Goal: Transaction & Acquisition: Purchase product/service

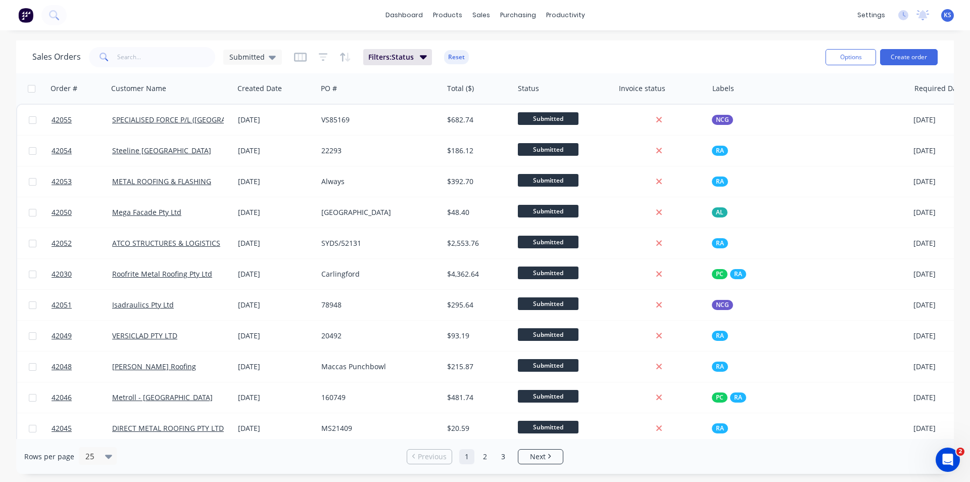
click at [683, 48] on div "Sales Orders Submitted Filters: Status Reset" at bounding box center [424, 56] width 785 height 25
click at [554, 49] on div "Purchase Orders" at bounding box center [551, 48] width 54 height 9
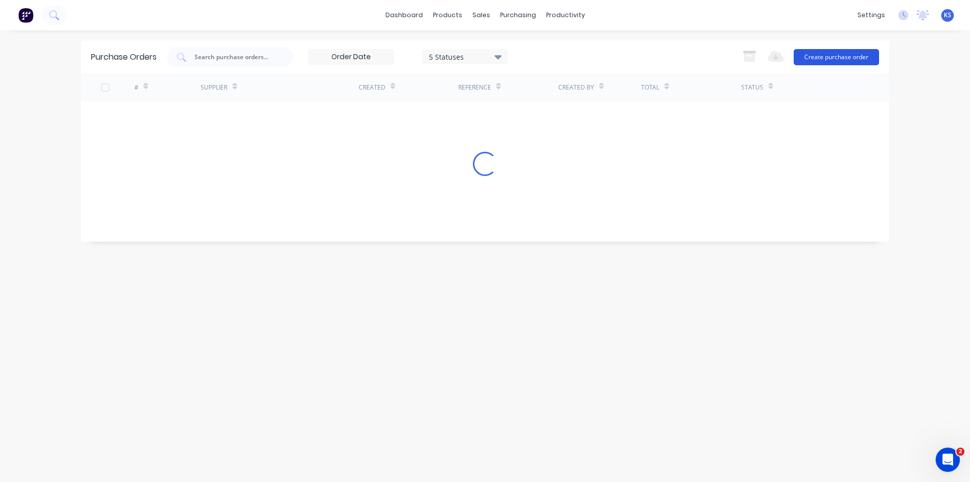
click at [842, 60] on button "Create purchase order" at bounding box center [836, 57] width 85 height 16
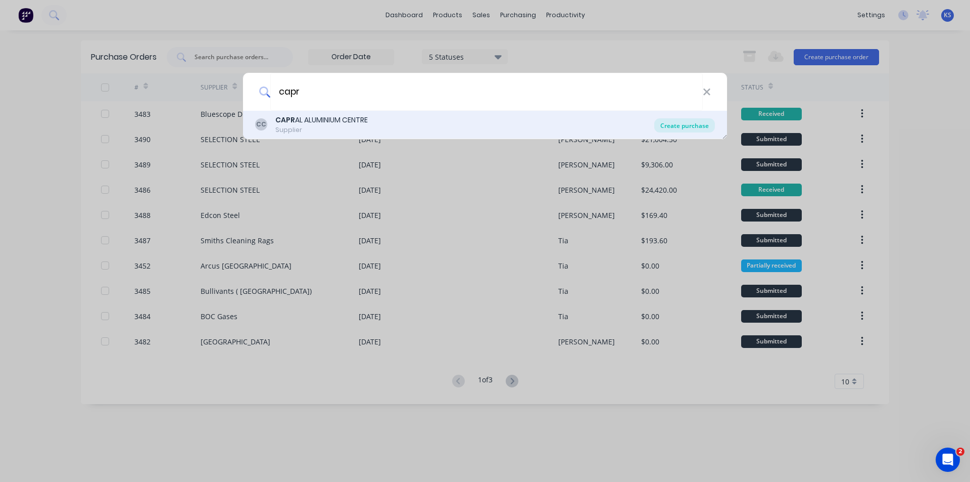
type input "capr"
click at [688, 131] on div "Create purchase" at bounding box center [684, 125] width 61 height 14
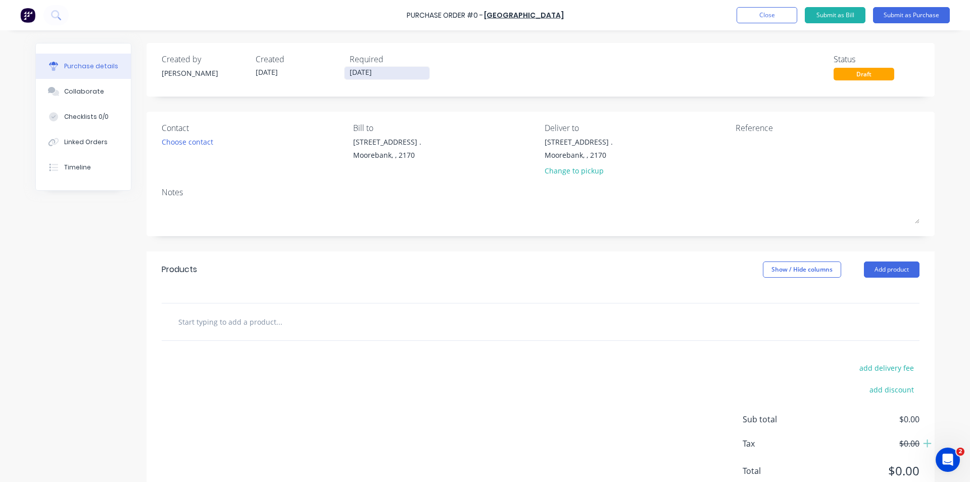
click at [364, 77] on input "01/10/25" at bounding box center [387, 73] width 85 height 13
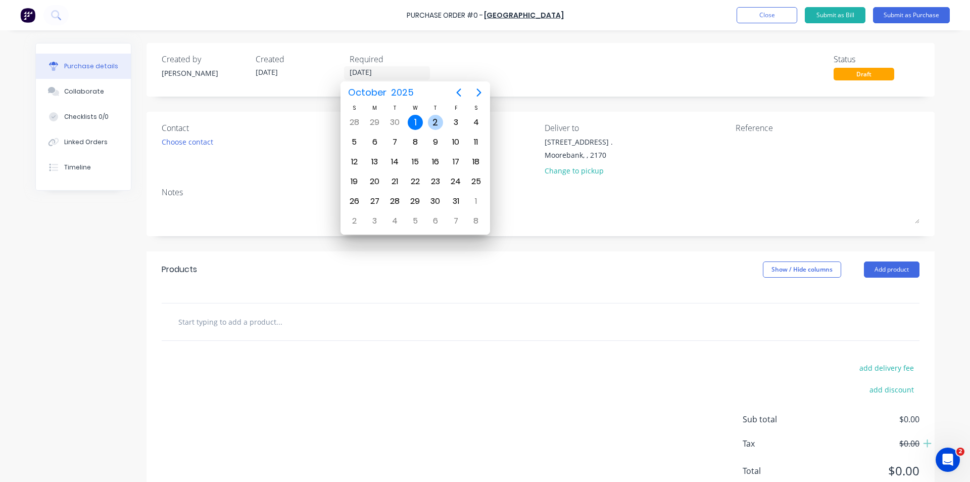
click at [439, 124] on div "2" at bounding box center [435, 122] width 15 height 15
type input "02/10/25"
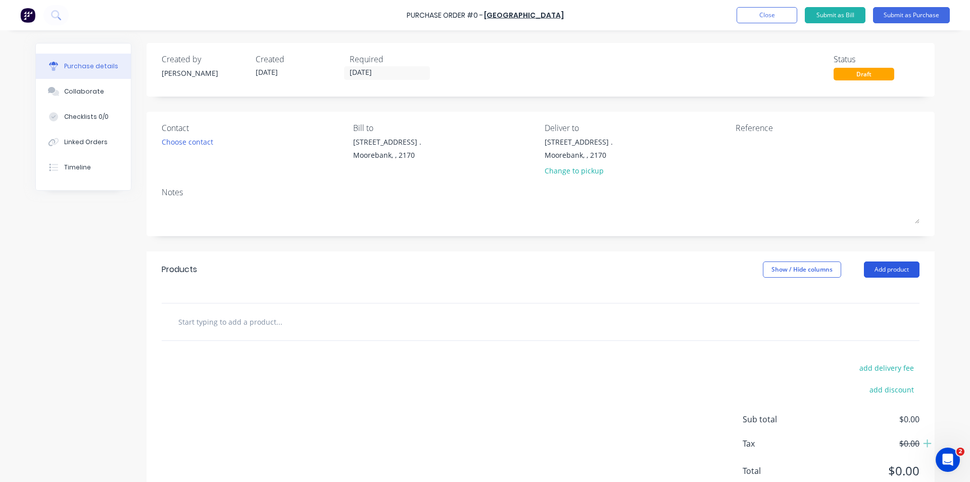
click at [884, 269] on button "Add product" at bounding box center [892, 269] width 56 height 16
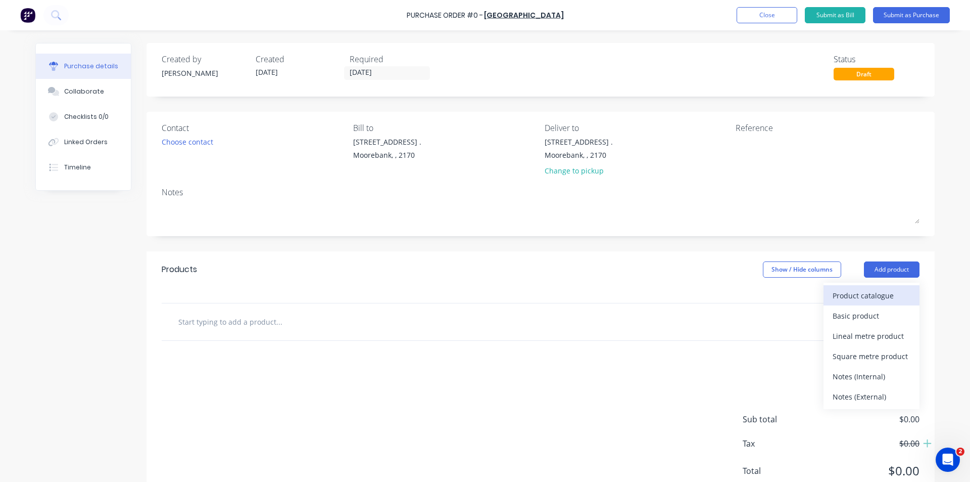
click at [879, 294] on div "Product catalogue" at bounding box center [872, 295] width 78 height 15
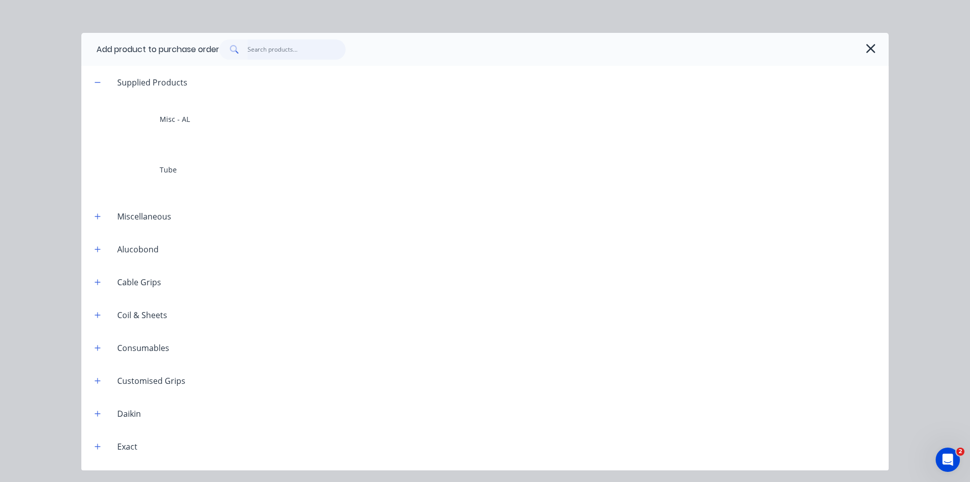
click at [295, 57] on input "text" at bounding box center [297, 49] width 99 height 20
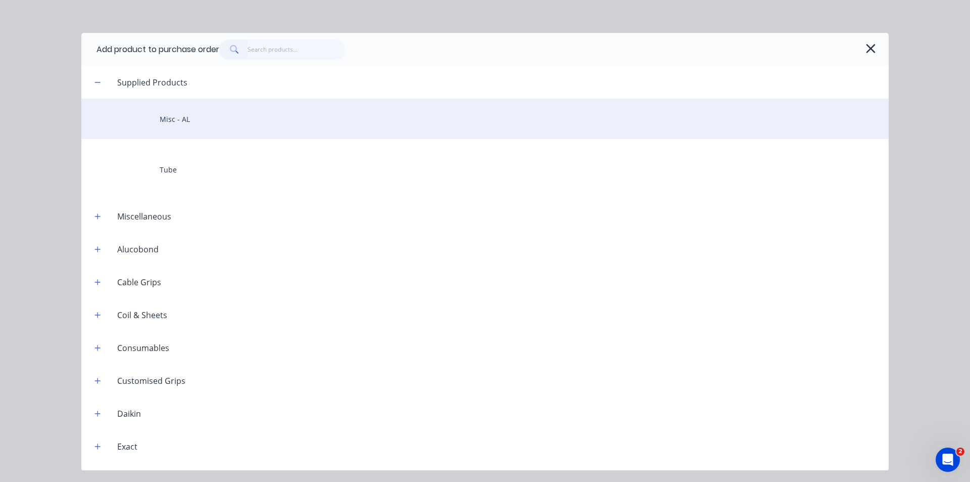
click at [245, 120] on div "Misc - AL" at bounding box center [485, 119] width 808 height 40
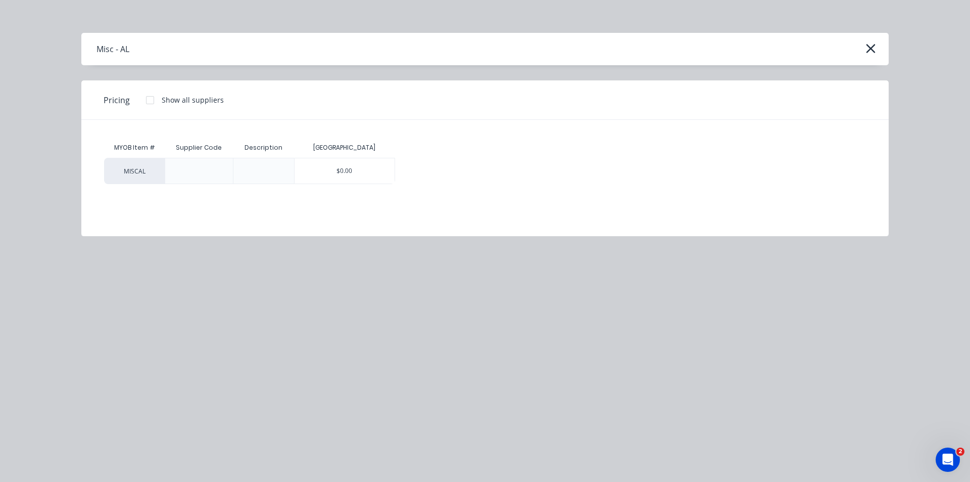
click at [333, 171] on div "$0.00" at bounding box center [345, 170] width 100 height 25
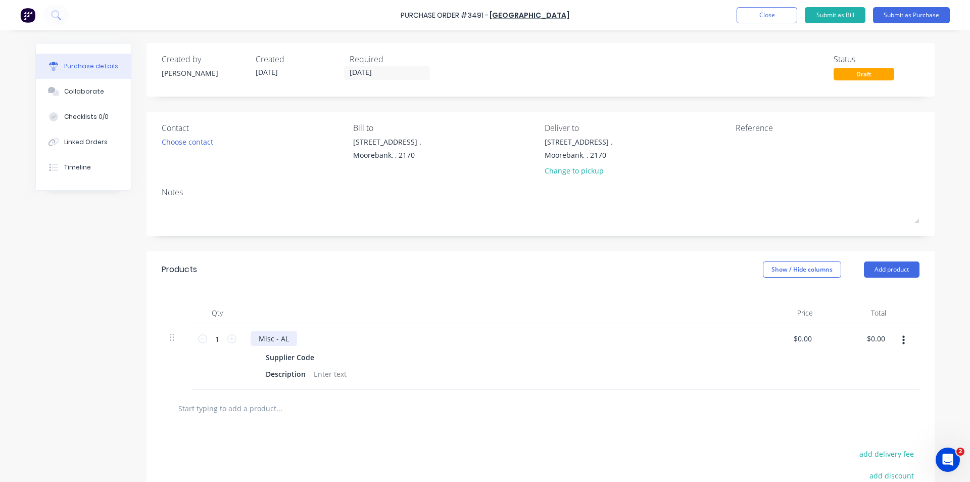
click at [266, 339] on div "Misc - AL" at bounding box center [274, 338] width 46 height 15
paste div
click at [320, 358] on div at bounding box center [325, 357] width 15 height 15
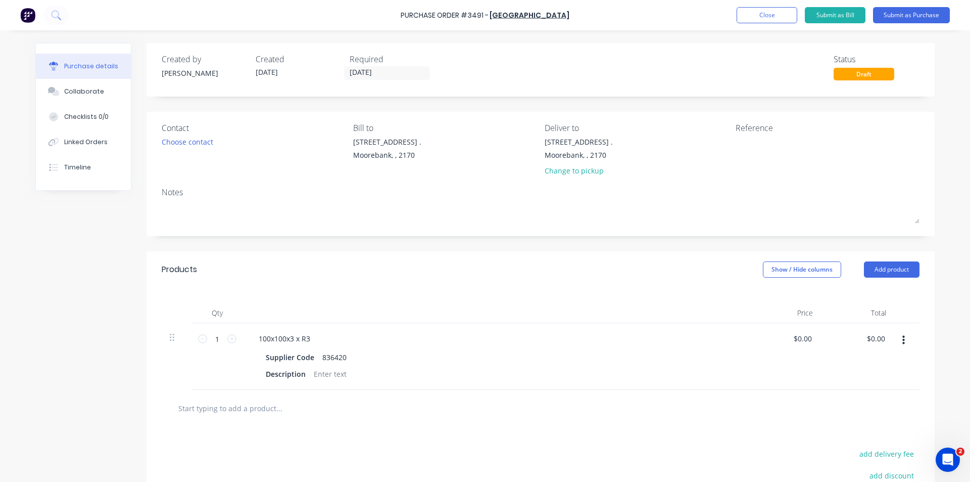
click at [370, 286] on div "Products Show / Hide columns Add product" at bounding box center [541, 269] width 788 height 36
click at [319, 371] on div at bounding box center [330, 373] width 41 height 15
type input "$0.00"
click at [307, 337] on div "100x100x3 x R3" at bounding box center [285, 338] width 68 height 15
click at [334, 290] on div "Qty Price Total 1 1 100x100x3 x R3 - 6.5 Meters Supplier Code 836420 Descriptio…" at bounding box center [541, 339] width 788 height 102
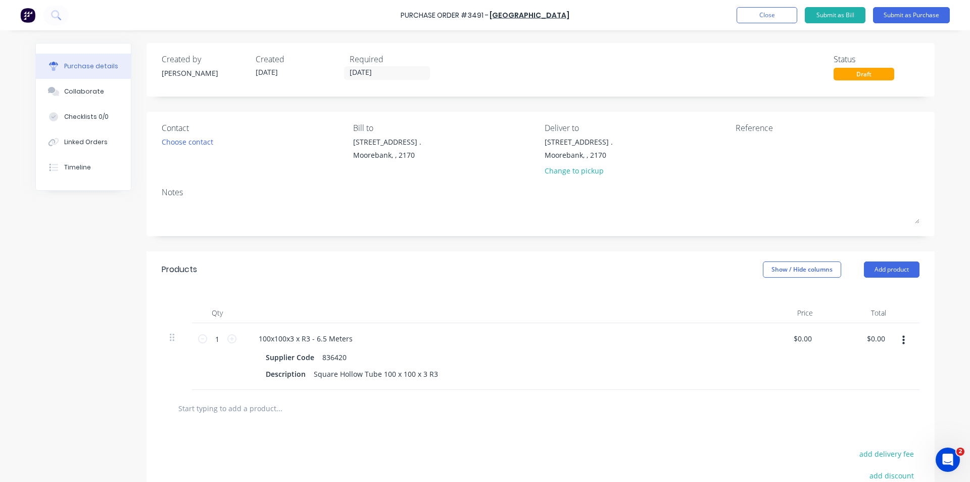
click at [409, 420] on div at bounding box center [541, 408] width 758 height 37
click at [463, 277] on div "Products Show / Hide columns Add product" at bounding box center [541, 269] width 788 height 36
click at [432, 284] on div "Products Show / Hide columns Add product" at bounding box center [541, 269] width 788 height 36
click at [566, 172] on div "Change to pickup" at bounding box center [579, 170] width 68 height 11
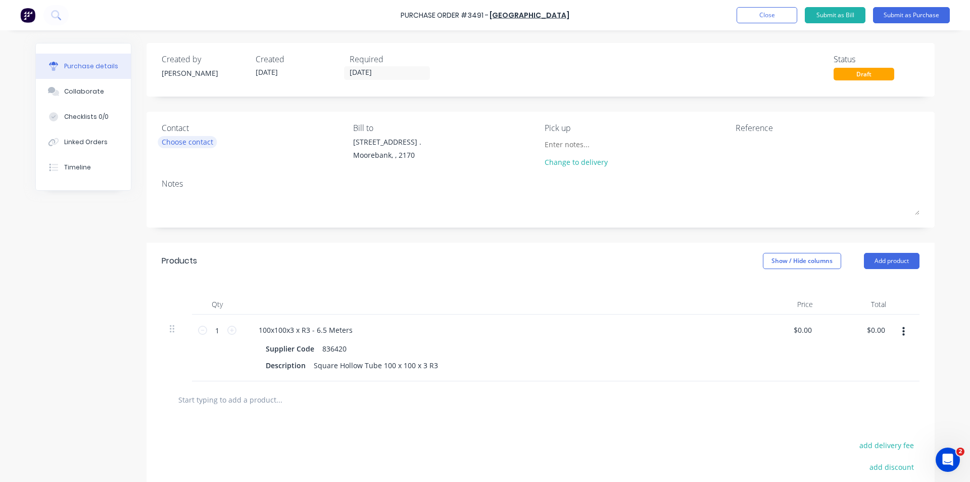
click at [178, 144] on div "Choose contact" at bounding box center [188, 141] width 52 height 11
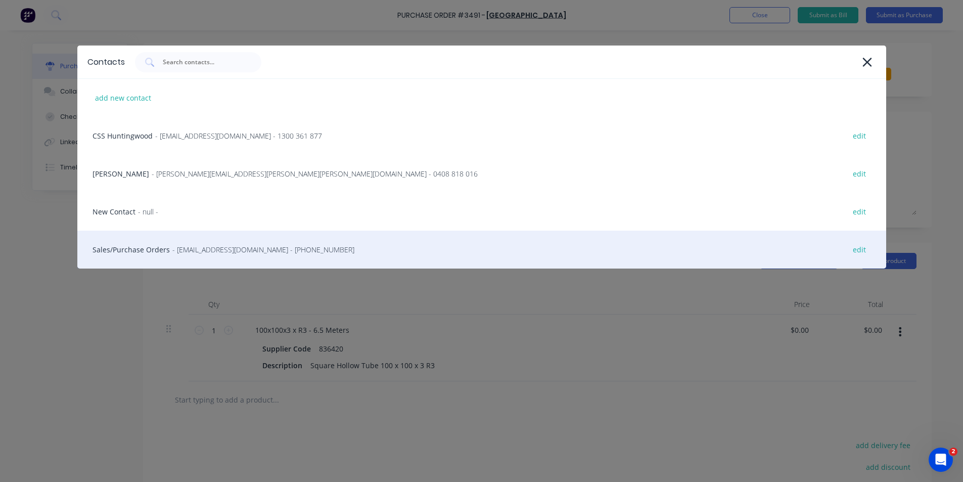
click at [163, 256] on div "Sales/Purchase Orders - salesep@capral.com.au - (02) 9725 3351 edit" at bounding box center [481, 249] width 809 height 38
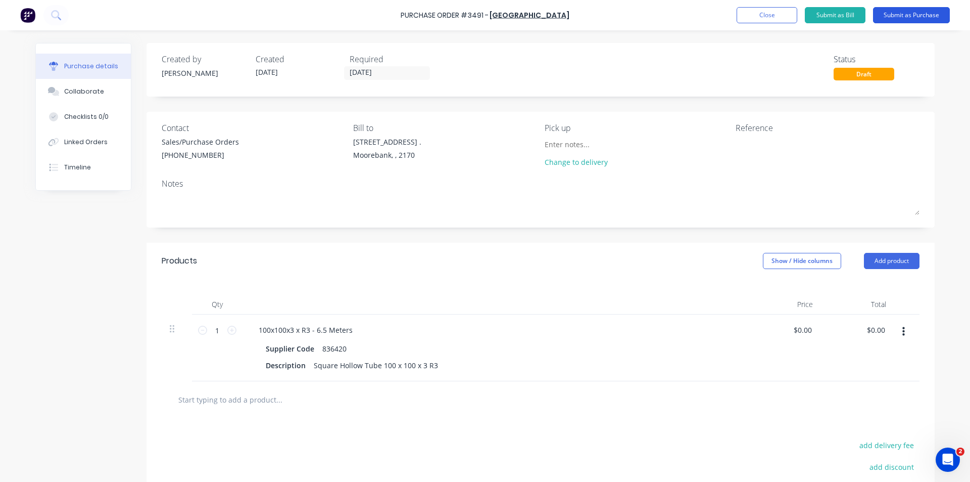
click at [902, 17] on button "Submit as Purchase" at bounding box center [911, 15] width 77 height 16
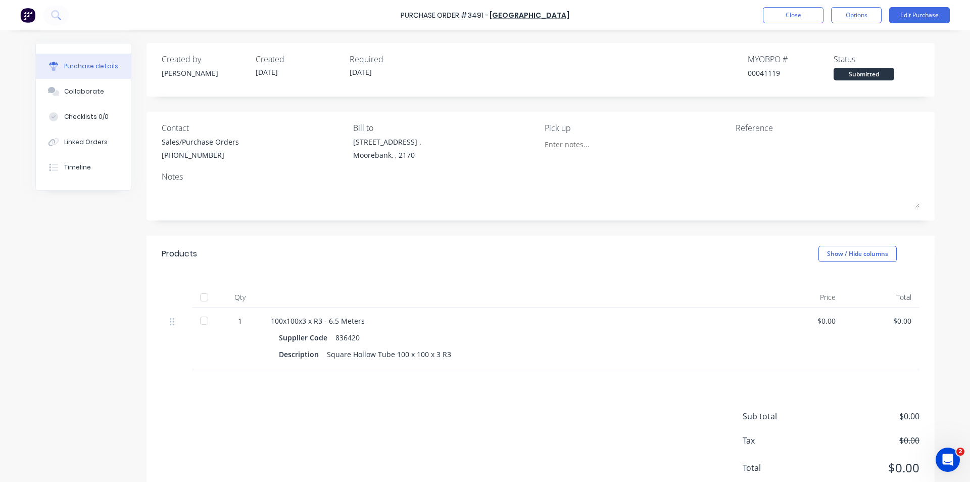
click at [459, 286] on div "Qty Price Total 1 100x100x3 x R3 - 6.5 Meters Supplier Code 836420 Description …" at bounding box center [541, 321] width 788 height 98
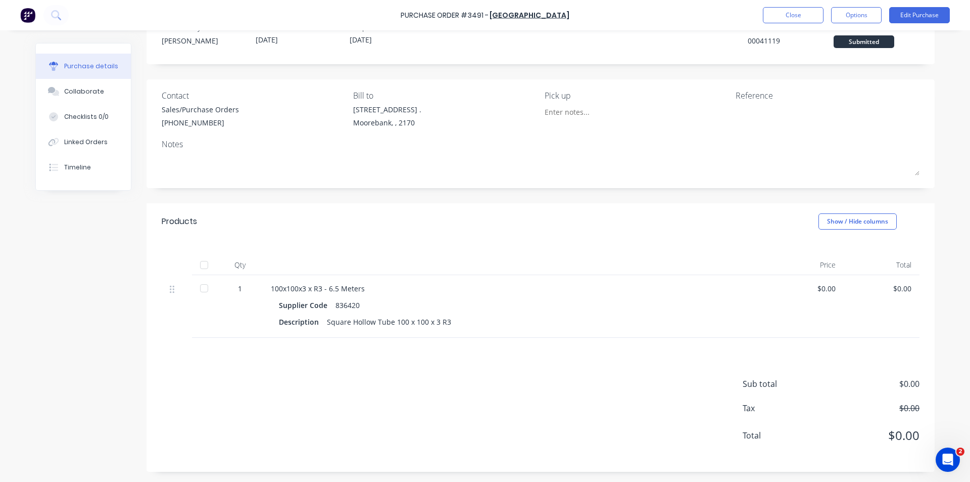
click at [473, 348] on div "Sub total $0.00 Tax $0.00 Total $0.00" at bounding box center [541, 405] width 788 height 134
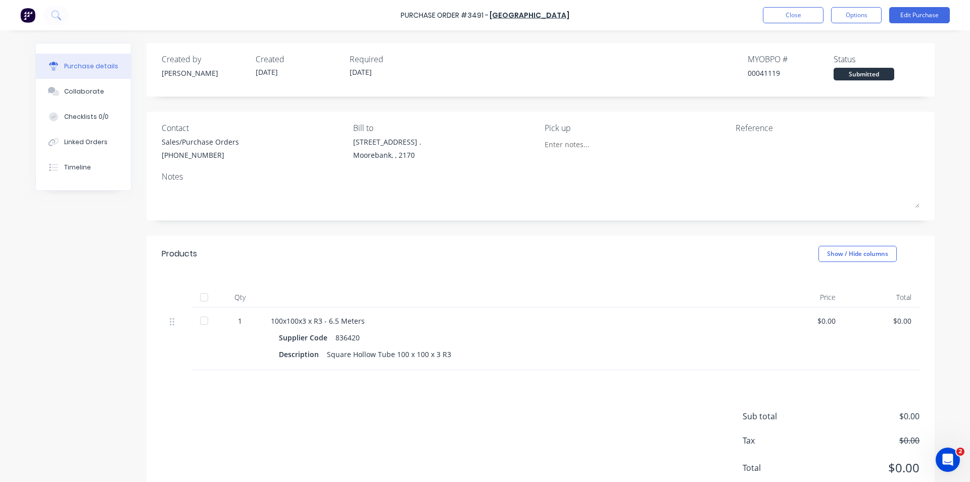
click at [530, 279] on div "Qty Price Total 1 100x100x3 x R3 - 6.5 Meters Supplier Code 836420 Description …" at bounding box center [541, 321] width 788 height 98
click at [172, 146] on div "Sales/Purchase Orders" at bounding box center [200, 141] width 77 height 11
click at [301, 319] on div "100x100x3 x R3 - 6.5 Meters" at bounding box center [515, 320] width 489 height 11
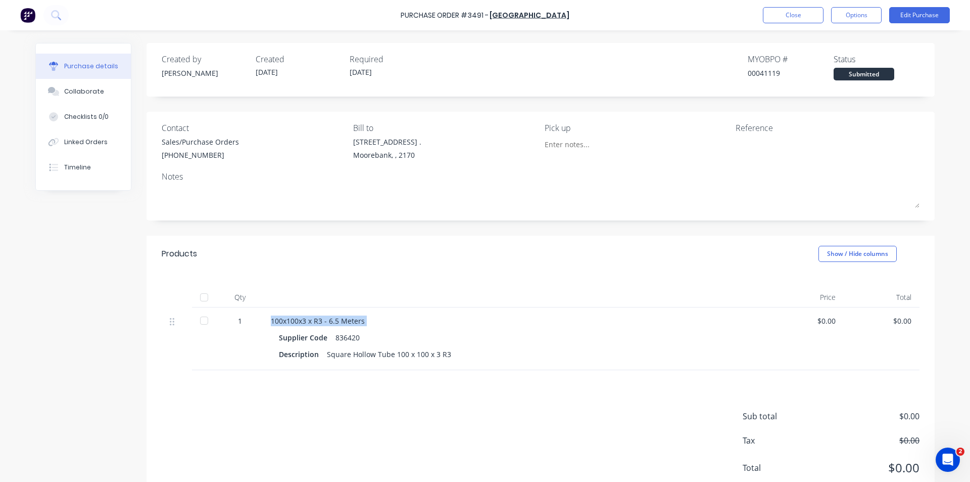
copy div "100x100x3 x R3 - 6.5 Meters"
click at [377, 349] on div "Square Hollow Tube 100 x 100 x 3 R3" at bounding box center [389, 354] width 124 height 15
copy div "Square Hollow Tube 100 x 100 x 3 R3"
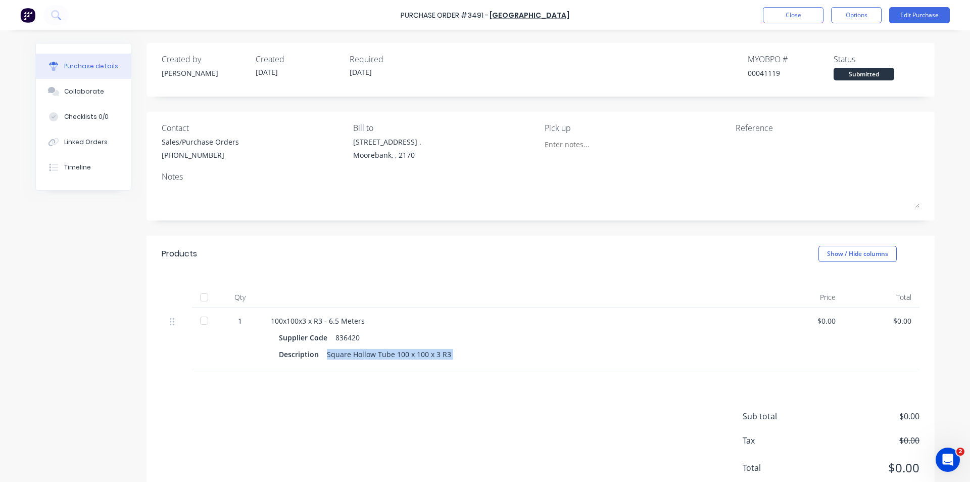
click at [464, 436] on div "Sub total $0.00 Tax $0.00 Total $0.00" at bounding box center [541, 437] width 788 height 134
click at [450, 294] on div at bounding box center [515, 297] width 505 height 20
click at [456, 291] on div at bounding box center [515, 297] width 505 height 20
click at [681, 25] on div "Purchase Order #3491 - CAPRAL ALUMINIUM CENTRE Close Options Edit Purchase" at bounding box center [485, 15] width 970 height 30
drag, startPoint x: 350, startPoint y: 478, endPoint x: 356, endPoint y: 470, distance: 10.1
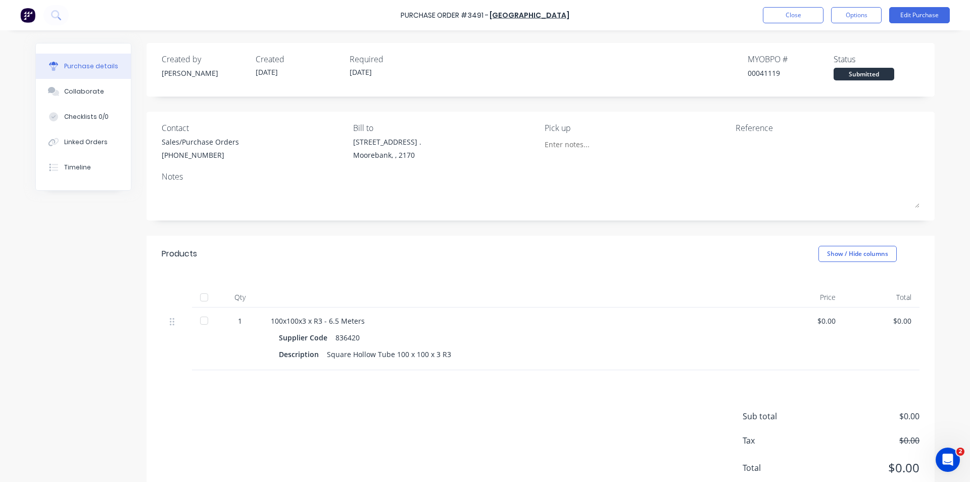
click at [352, 479] on div "Sub total $0.00 Tax $0.00 Total $0.00" at bounding box center [541, 437] width 788 height 134
click at [380, 452] on div "Sub total $0.00 Tax $0.00 Total $0.00" at bounding box center [541, 437] width 788 height 134
click at [76, 92] on div "Collaborate" at bounding box center [84, 91] width 40 height 9
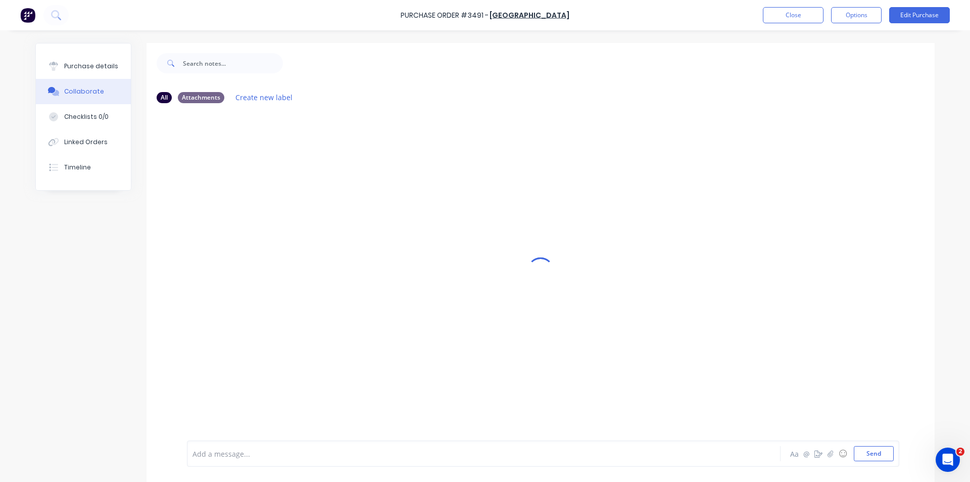
click at [316, 453] on div at bounding box center [456, 453] width 526 height 11
click at [522, 458] on div "Ordered with Robert over the phone Prder Ref# 6093143. Returning the 150x150x3 …" at bounding box center [456, 453] width 526 height 11
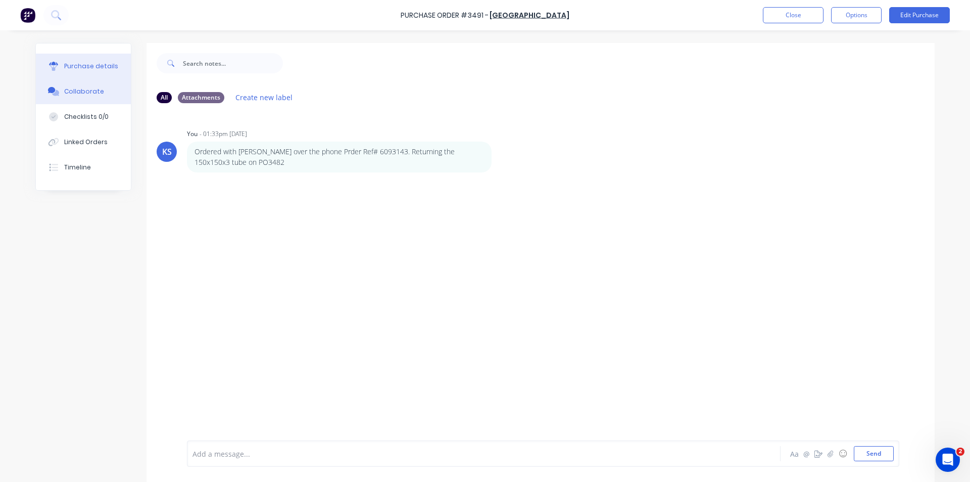
click at [69, 75] on button "Purchase details" at bounding box center [83, 66] width 95 height 25
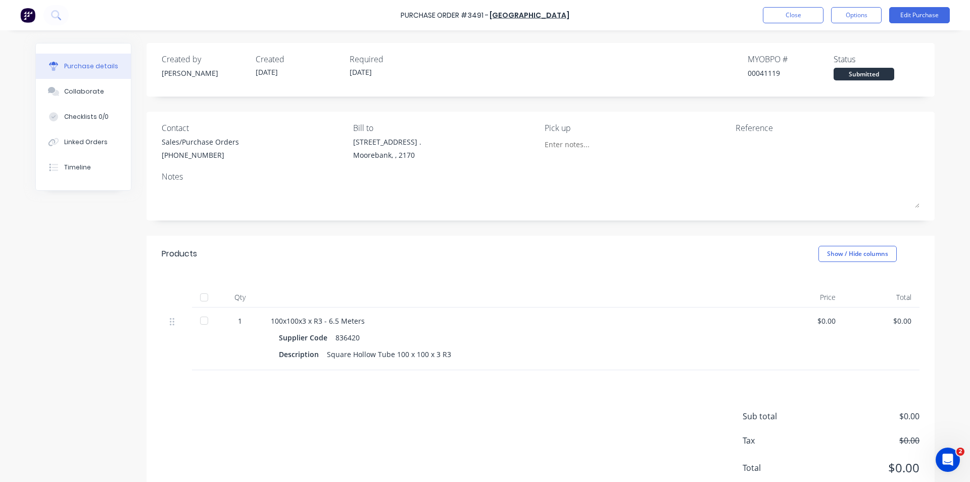
click at [561, 32] on div "Purchase details Collaborate Checklists 0/0 Linked Orders Timeline Created by K…" at bounding box center [485, 225] width 920 height 431
click at [547, 60] on div "Created by Kendall Created 01/10/25 Required 02/10/25 MYOB PO # 00041119 Status…" at bounding box center [541, 66] width 758 height 27
click at [786, 14] on button "Close" at bounding box center [793, 15] width 61 height 16
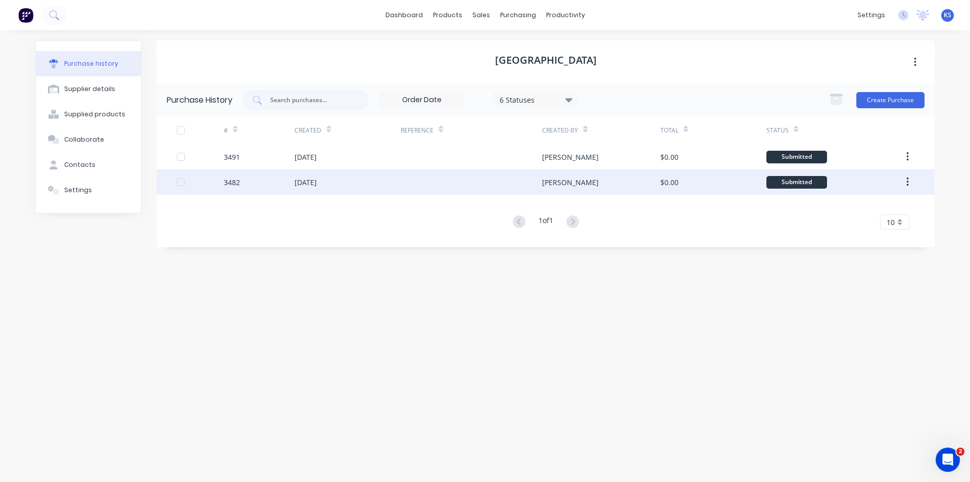
click at [355, 189] on div "29 Sep 2025" at bounding box center [348, 181] width 106 height 25
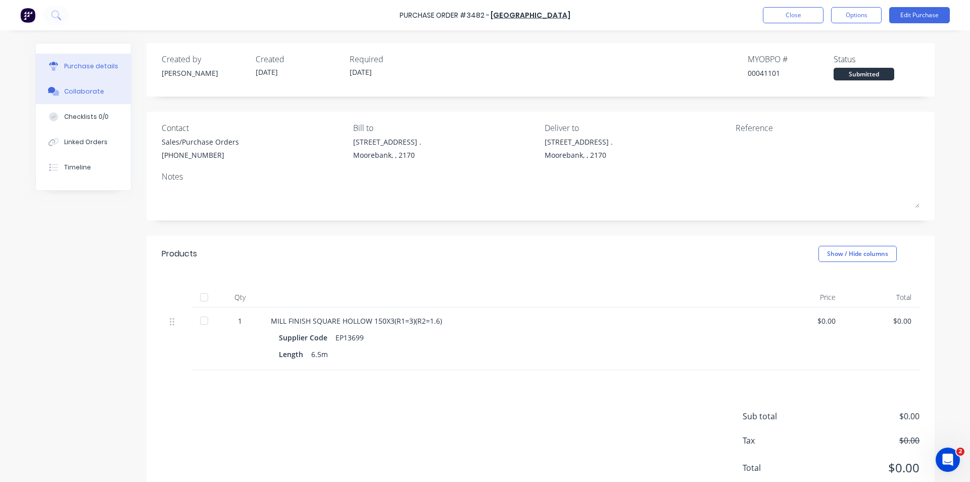
click at [67, 97] on button "Collaborate" at bounding box center [83, 91] width 95 height 25
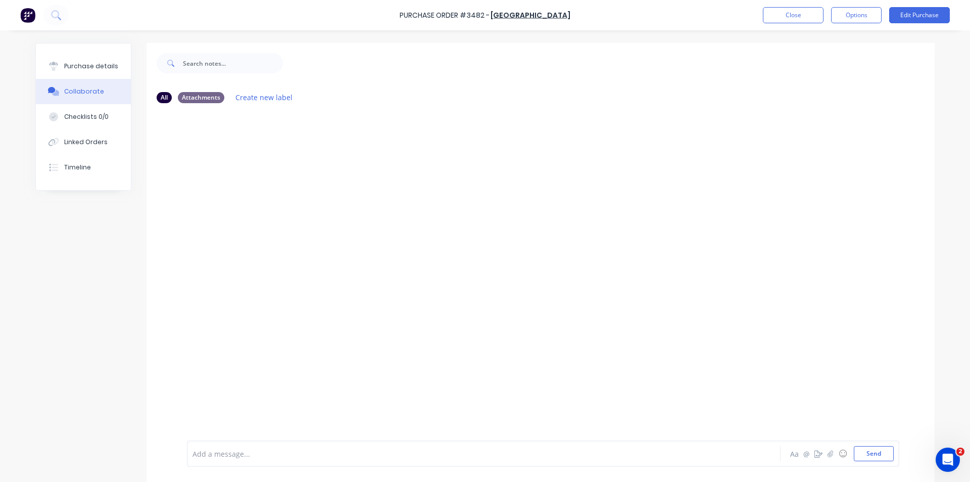
click at [330, 460] on div "Add a message..." at bounding box center [456, 453] width 526 height 15
click at [75, 62] on div "Purchase details" at bounding box center [91, 66] width 54 height 9
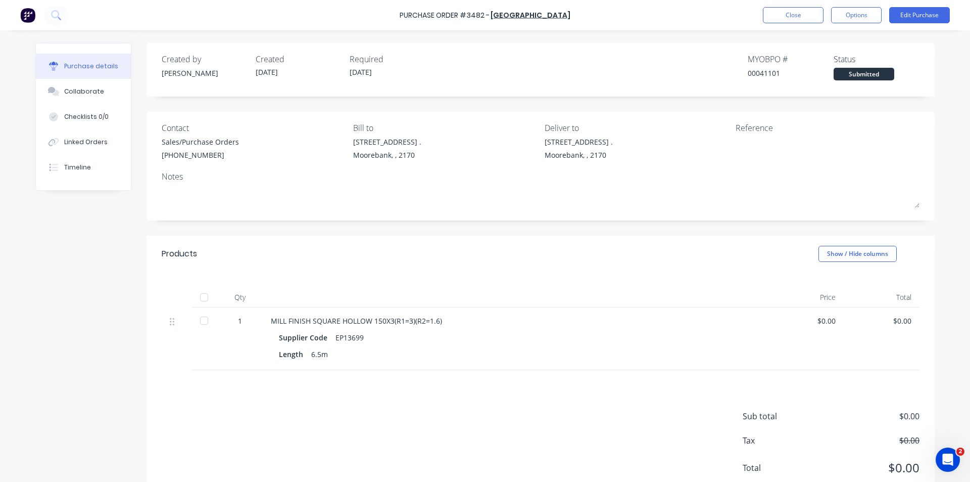
click at [526, 37] on div "Purchase details Collaborate Checklists 0/0 Linked Orders Timeline Created by M…" at bounding box center [485, 225] width 920 height 431
click at [797, 7] on div "Purchase Order #3482 - CAPRAL ALUMINIUM CENTRE Close Options Edit Purchase" at bounding box center [485, 15] width 970 height 30
click at [792, 11] on button "Close" at bounding box center [793, 15] width 61 height 16
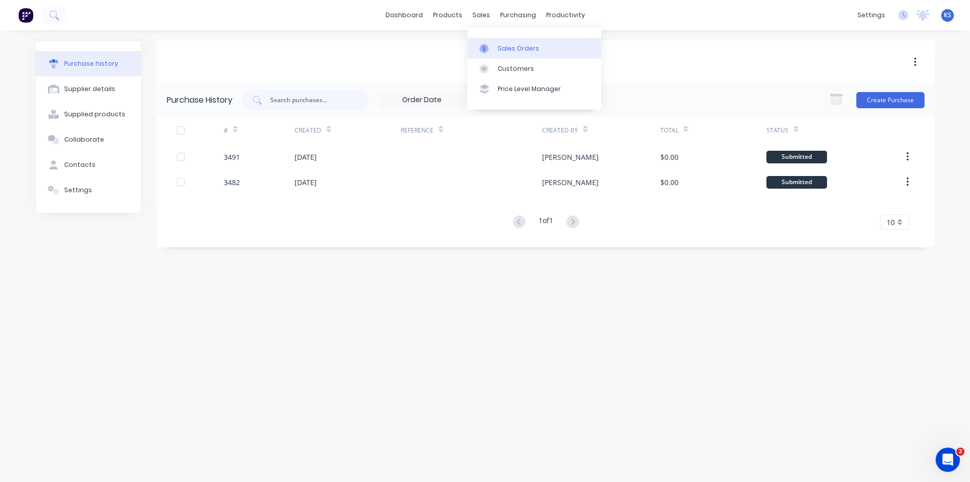
click at [507, 45] on div "Sales Orders" at bounding box center [518, 48] width 41 height 9
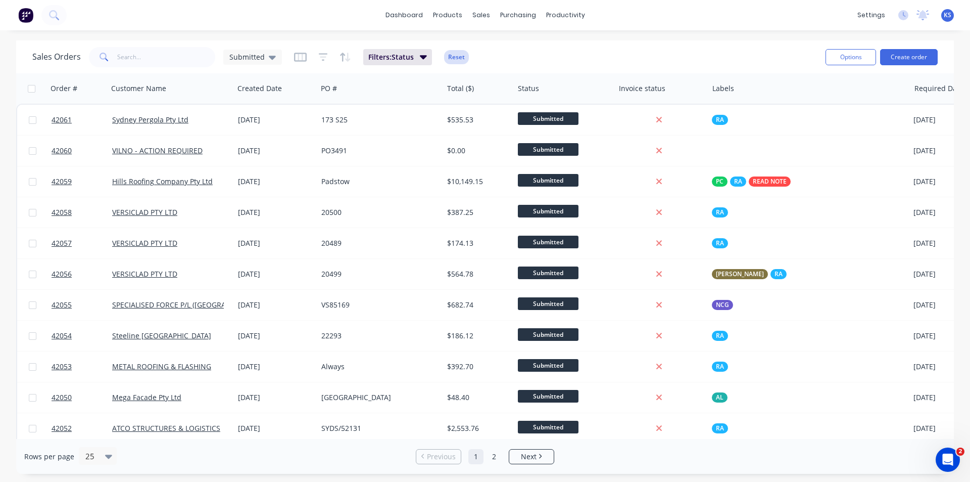
click at [464, 59] on button "Reset" at bounding box center [456, 57] width 25 height 14
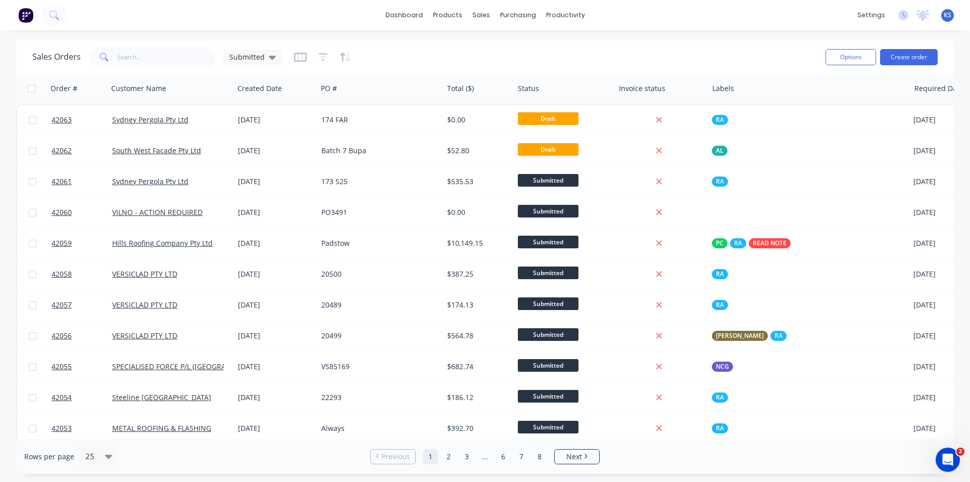
click at [530, 47] on div "Sales Orders Submitted" at bounding box center [424, 56] width 785 height 25
click at [489, 47] on div "Sales Orders Submitted" at bounding box center [424, 56] width 785 height 25
click at [521, 70] on div "Customers" at bounding box center [516, 68] width 36 height 9
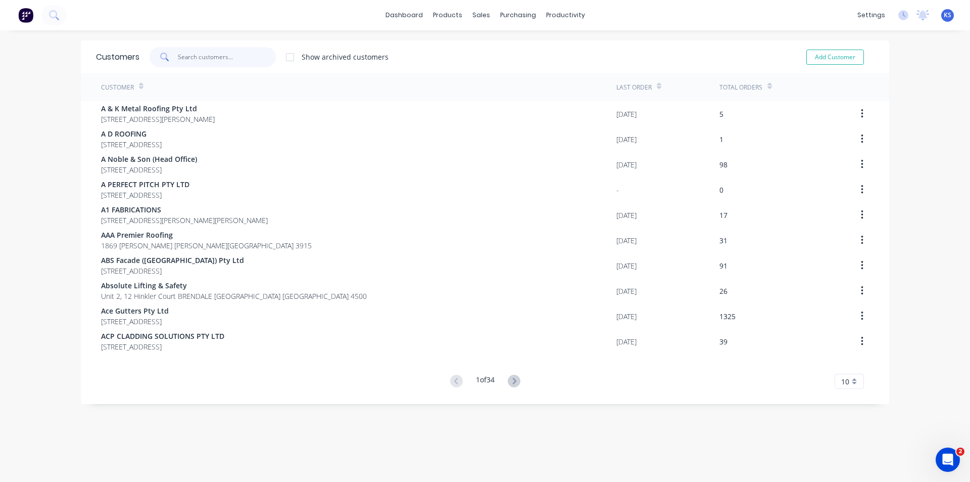
click at [205, 58] on input "text" at bounding box center [227, 57] width 99 height 20
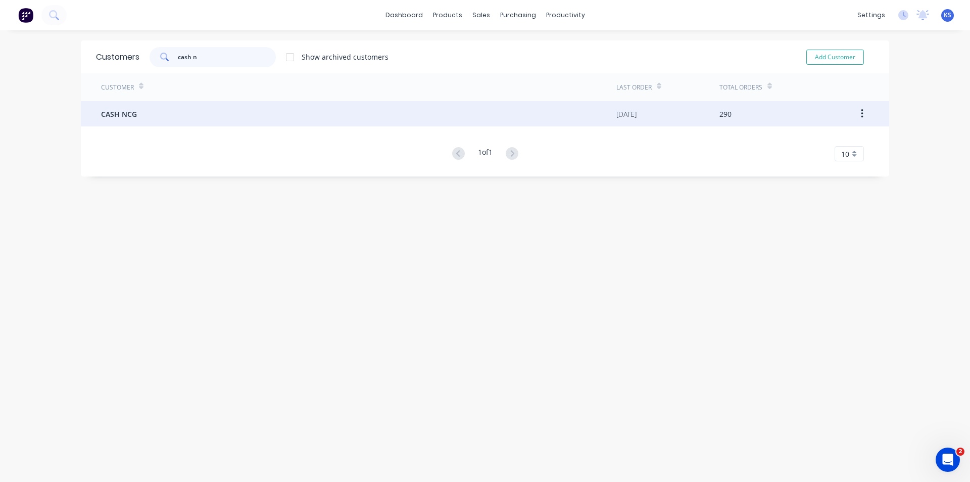
type input "cash n"
click at [209, 116] on div "CASH NCG" at bounding box center [359, 113] width 516 height 25
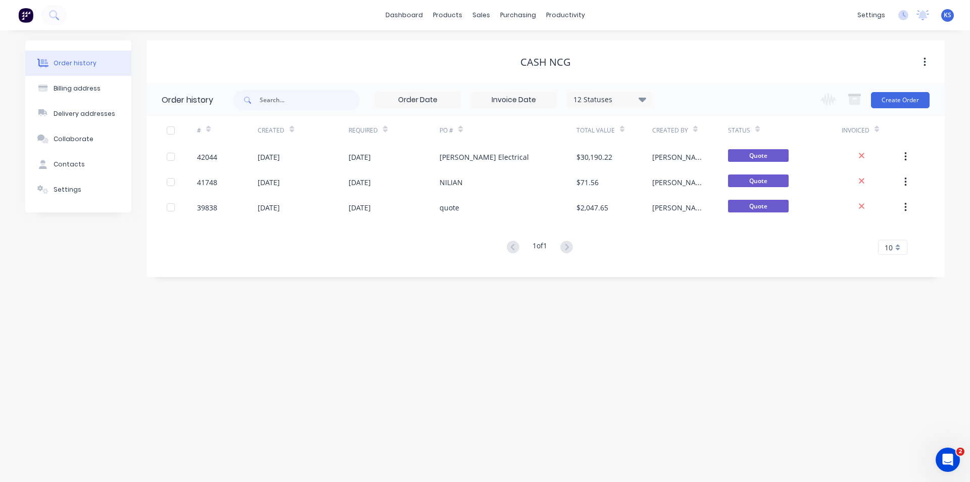
click at [622, 98] on div "12 Statuses" at bounding box center [610, 99] width 85 height 11
click at [693, 216] on label at bounding box center [693, 216] width 0 height 0
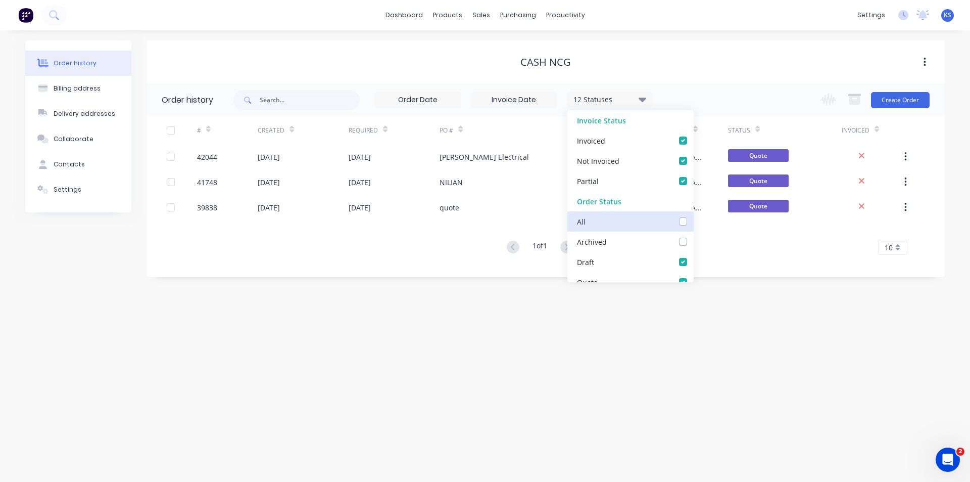
click at [693, 220] on input "checkbox" at bounding box center [697, 221] width 8 height 10
checkbox input "true"
click at [341, 65] on div "CASH NCG" at bounding box center [546, 62] width 799 height 12
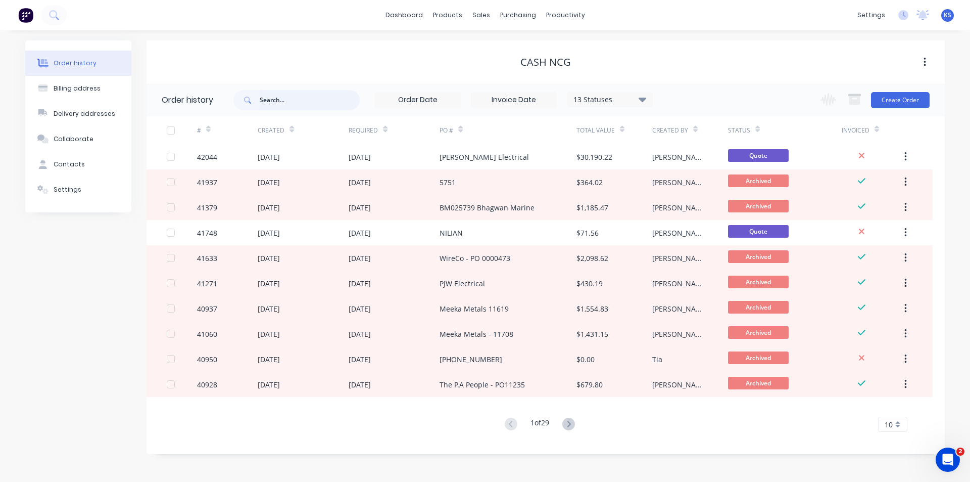
click at [273, 99] on input "text" at bounding box center [310, 100] width 100 height 20
type input "crane"
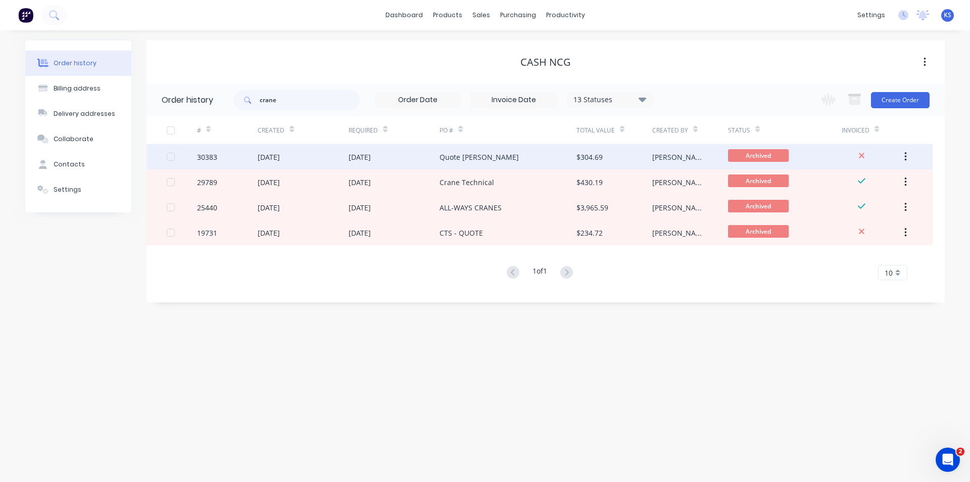
click at [306, 161] on div "07 Nov 2023" at bounding box center [303, 156] width 91 height 25
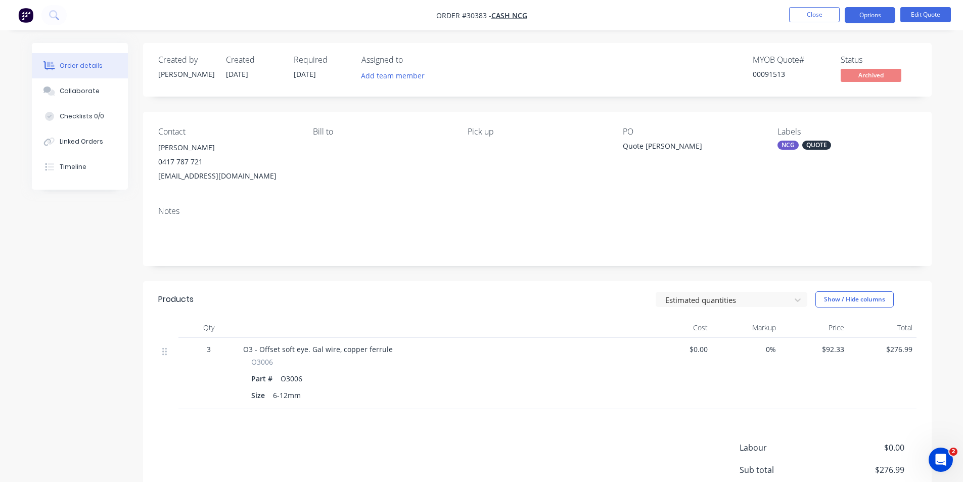
click at [821, 27] on nav "Order #30383 - CASH NCG Close Options Edit Quote" at bounding box center [481, 15] width 963 height 30
click at [824, 17] on button "Close" at bounding box center [814, 14] width 51 height 15
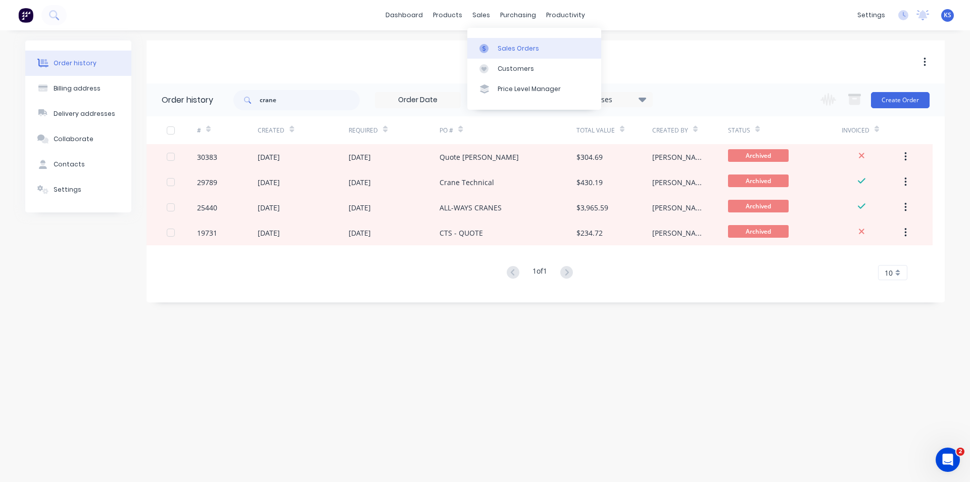
click at [493, 52] on div at bounding box center [487, 48] width 15 height 9
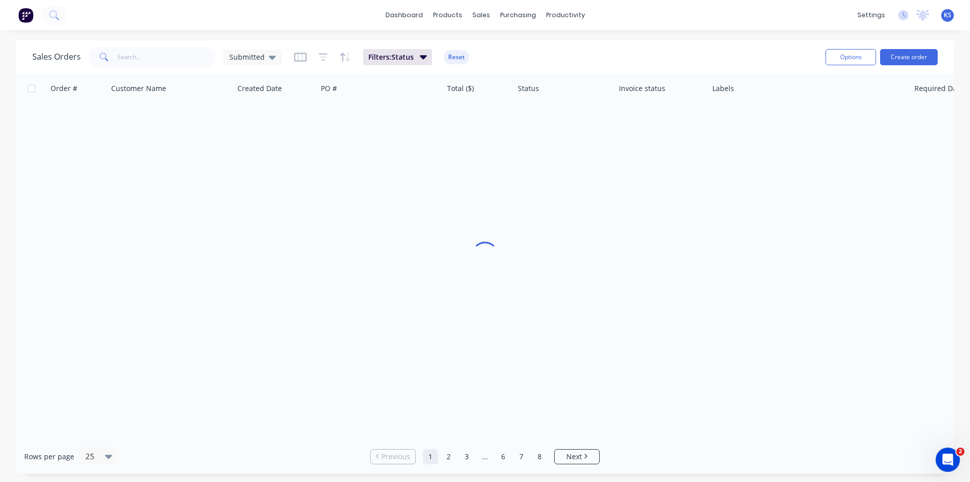
click at [663, 48] on div "Sales Orders Submitted Filters: Status Reset" at bounding box center [424, 56] width 785 height 25
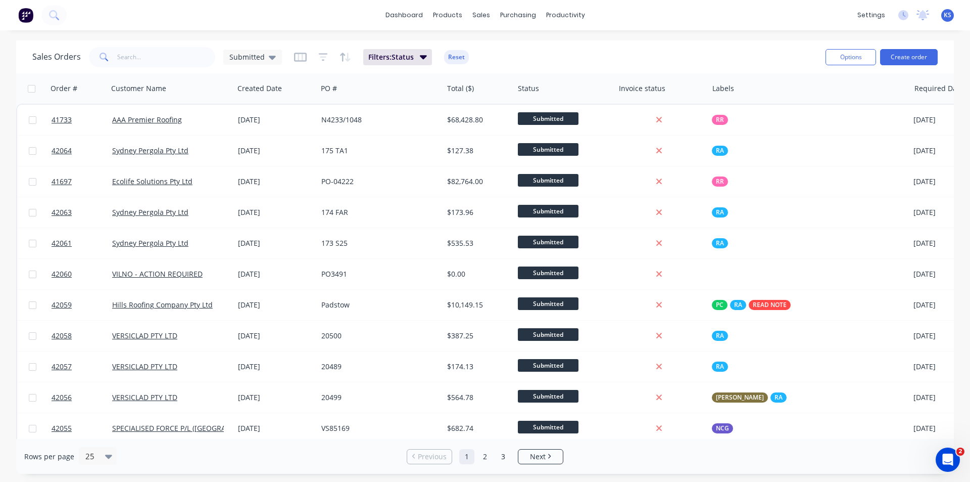
click at [527, 59] on div "Sales Orders Submitted Filters: Status Reset" at bounding box center [424, 56] width 785 height 25
click at [461, 58] on button "Reset" at bounding box center [456, 57] width 25 height 14
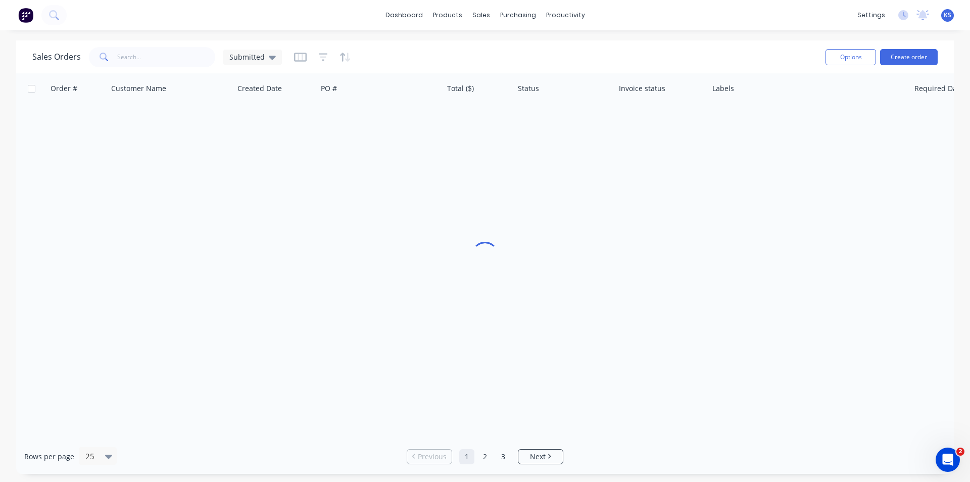
click at [480, 55] on div "Sales Orders Submitted" at bounding box center [424, 56] width 785 height 25
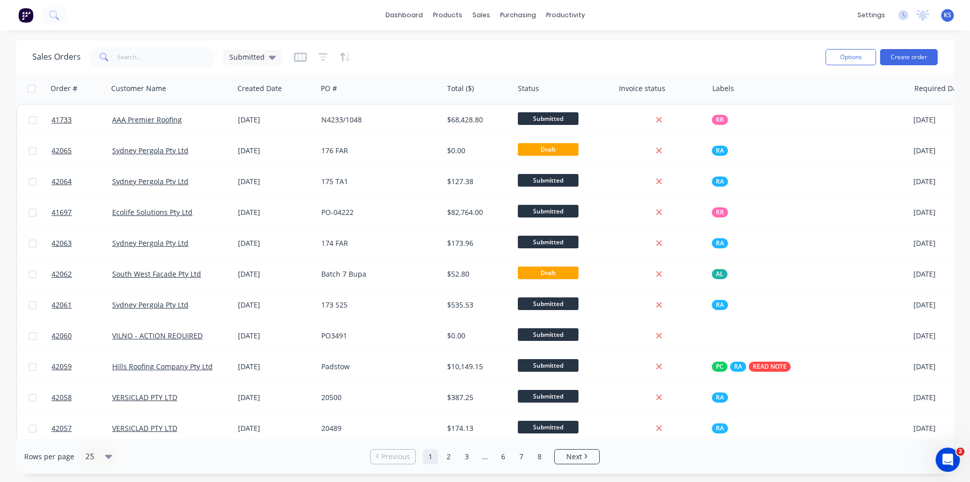
click at [555, 54] on div "Sales Orders Submitted" at bounding box center [424, 56] width 785 height 25
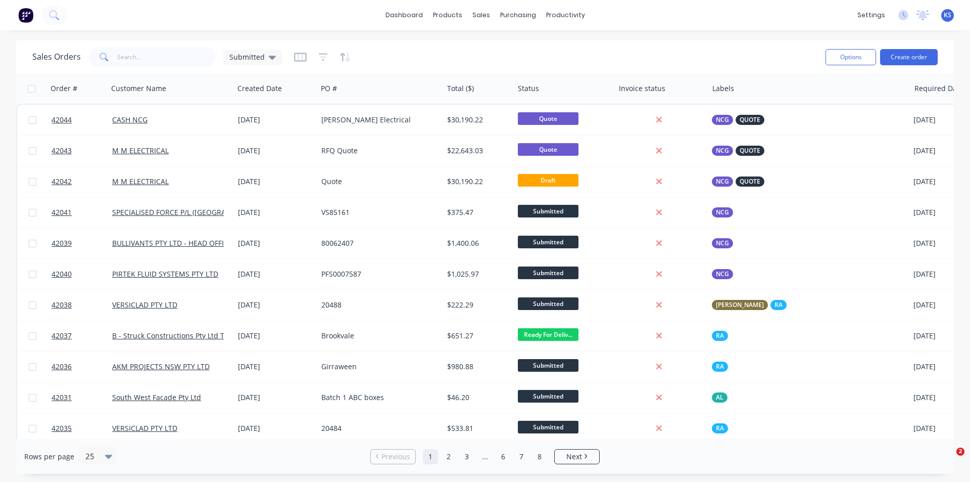
click at [901, 57] on button "Create order" at bounding box center [909, 57] width 58 height 16
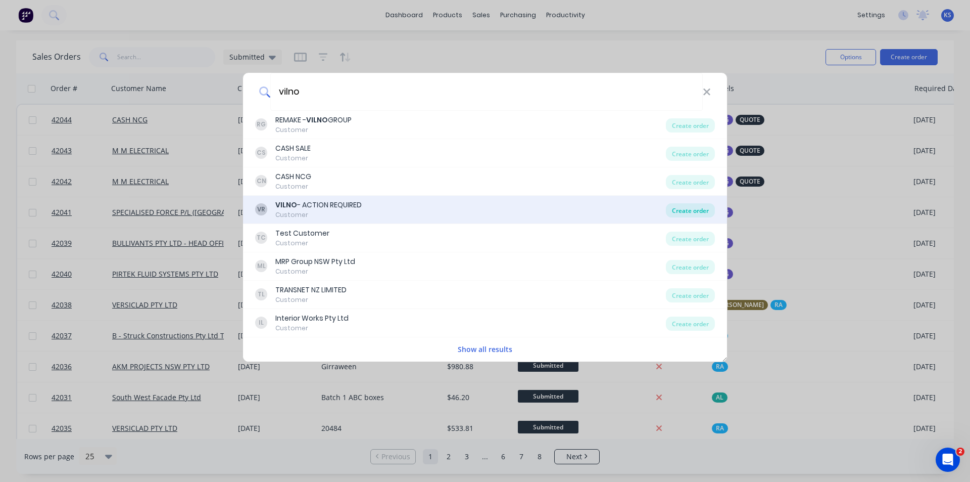
type input "vilno"
click at [692, 205] on div "Create order" at bounding box center [690, 210] width 49 height 14
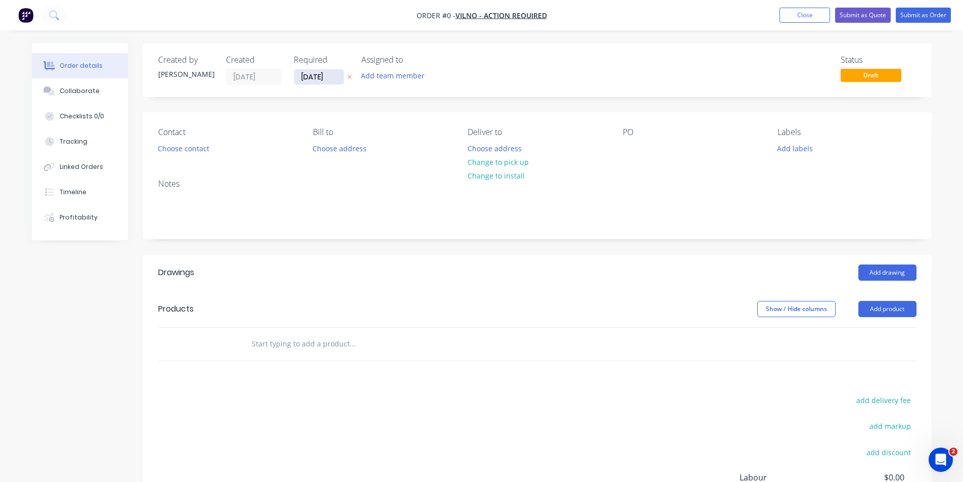
click at [320, 81] on input "01/10/25" at bounding box center [319, 76] width 50 height 15
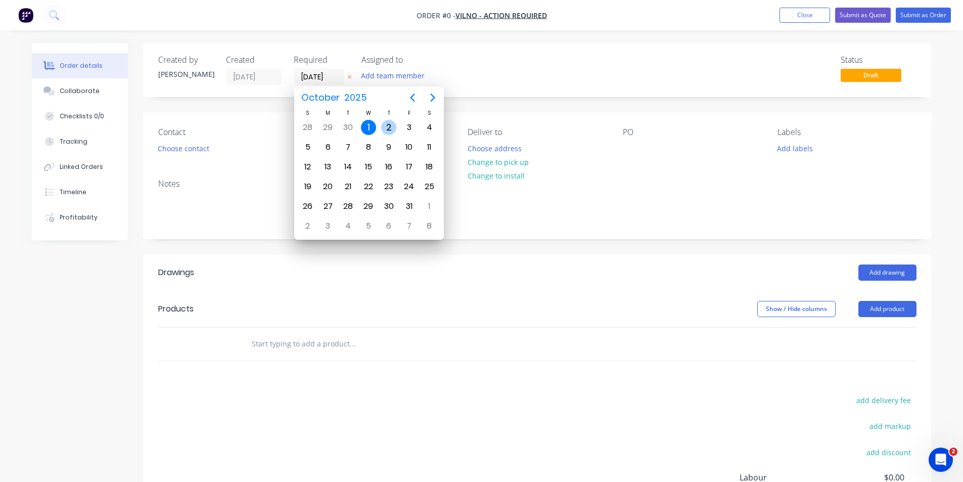
click at [389, 126] on div "2" at bounding box center [388, 127] width 15 height 15
type input "02/10/25"
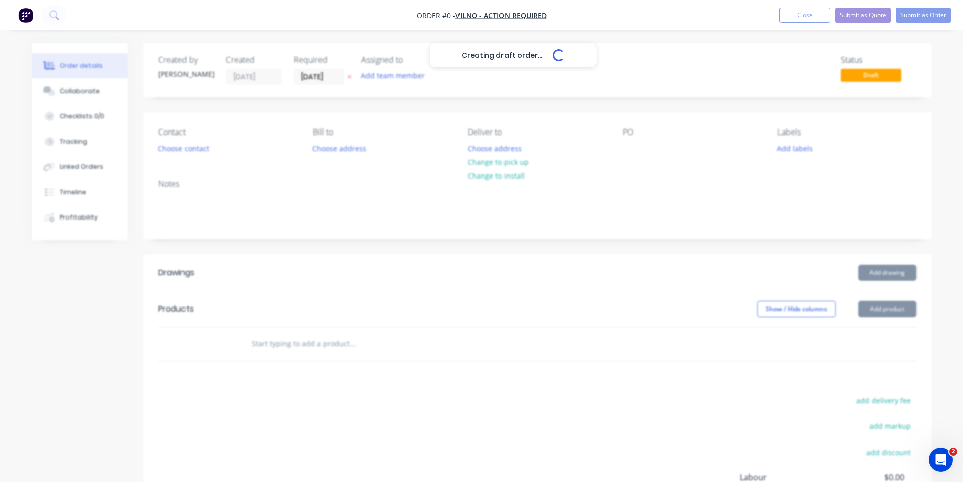
click at [194, 149] on button "Choose contact" at bounding box center [183, 148] width 62 height 14
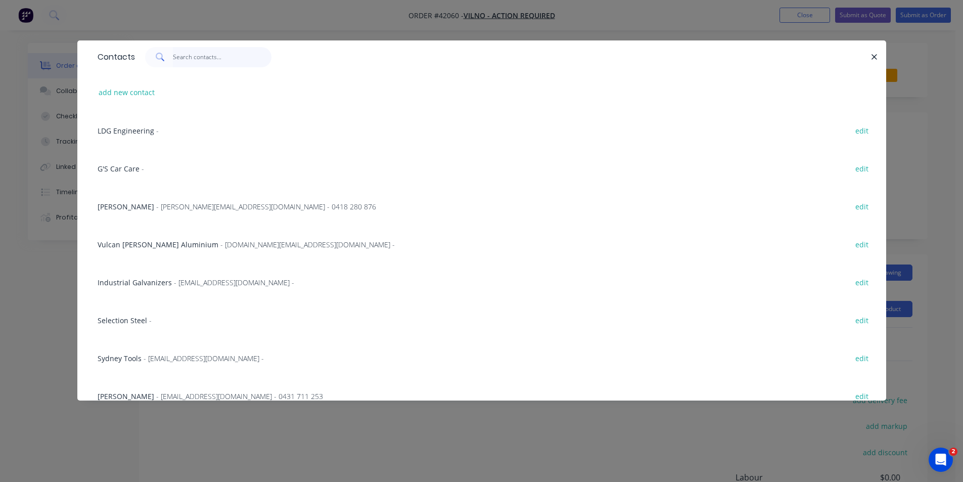
click at [214, 57] on input "text" at bounding box center [222, 57] width 99 height 20
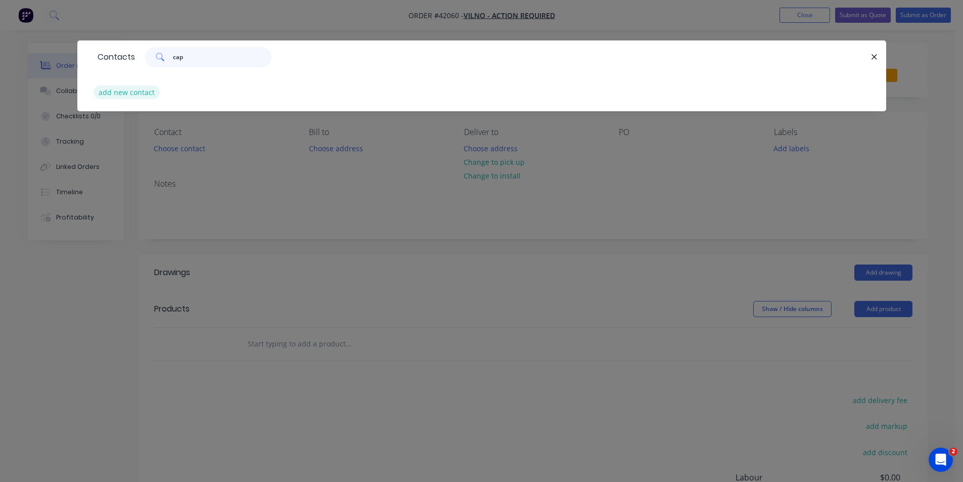
type input "cap"
click at [112, 93] on button "add new contact" at bounding box center [126, 92] width 67 height 14
select select "AU"
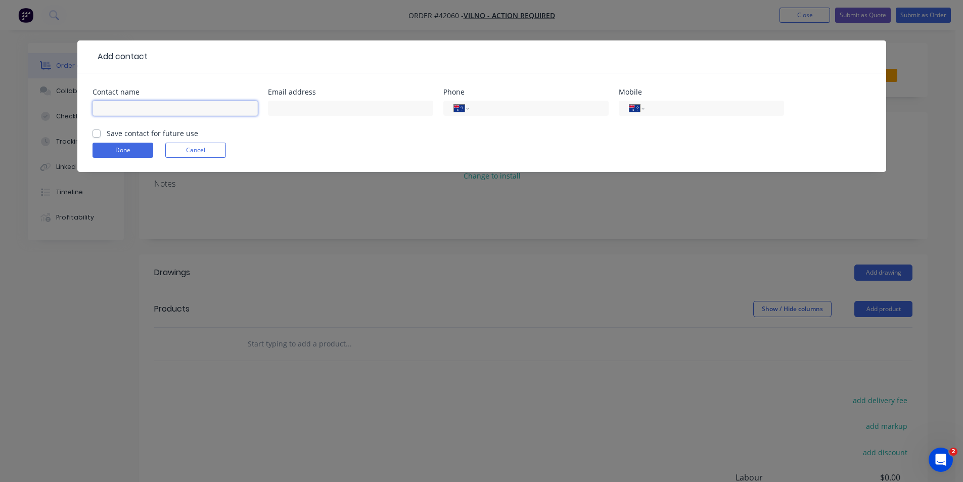
click at [128, 110] on input "text" at bounding box center [174, 108] width 165 height 15
type input "Capral Aluminium"
click at [667, 109] on input "tel" at bounding box center [711, 109] width 121 height 12
click at [536, 99] on div "International Afghanistan Åland Islands Albania Algeria American Samoa Andorra …" at bounding box center [525, 113] width 165 height 30
click at [523, 109] on input "tel" at bounding box center [536, 109] width 121 height 12
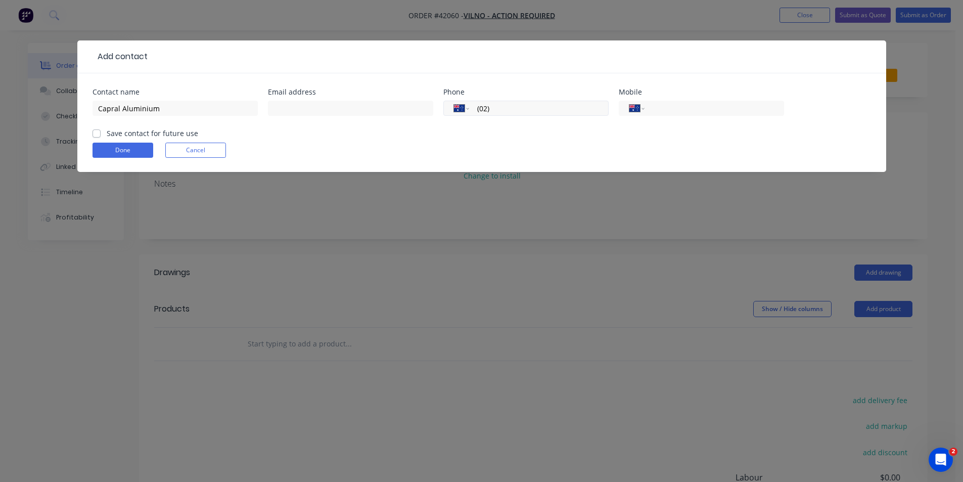
click at [523, 109] on input "(02)" at bounding box center [536, 109] width 121 height 12
type input "(02) 9725 3351"
click at [107, 133] on label "Save contact for future use" at bounding box center [152, 133] width 91 height 11
click at [95, 133] on input "Save contact for future use" at bounding box center [96, 133] width 8 height 10
checkbox input "true"
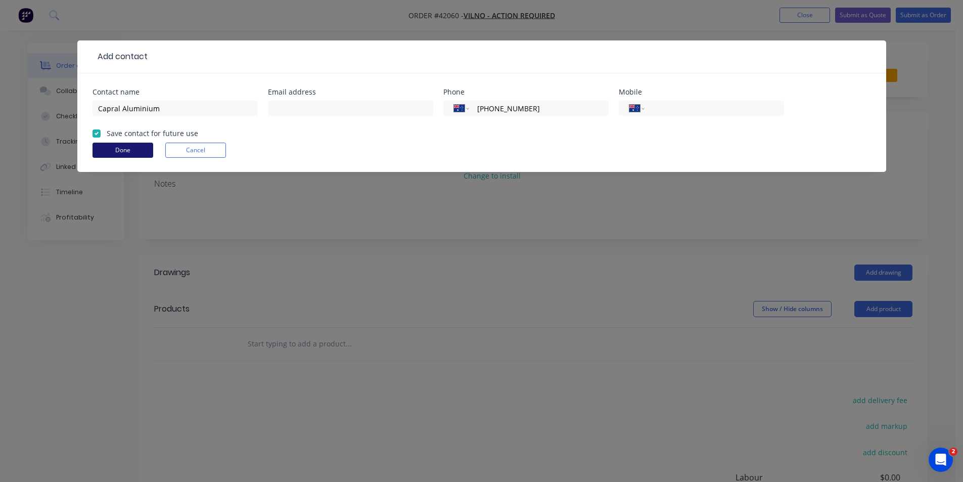
click at [111, 148] on button "Done" at bounding box center [122, 150] width 61 height 15
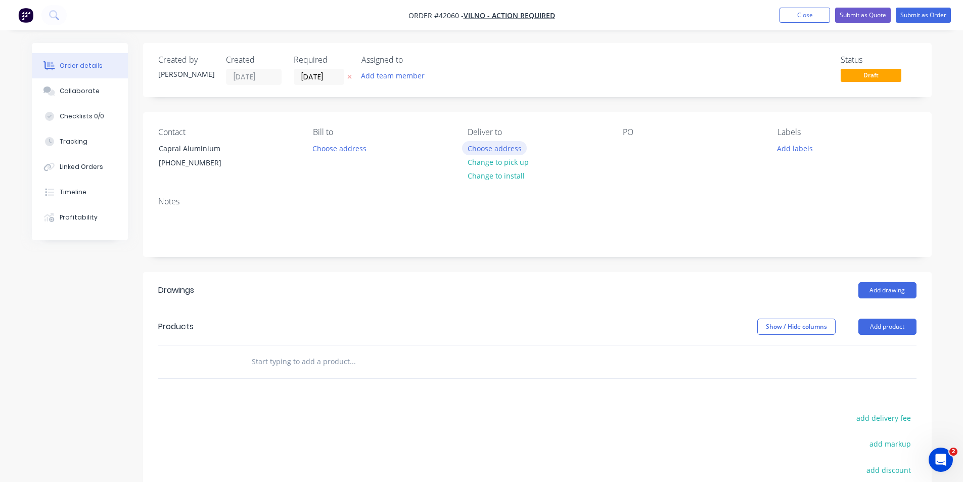
click at [483, 148] on button "Choose address" at bounding box center [494, 148] width 65 height 14
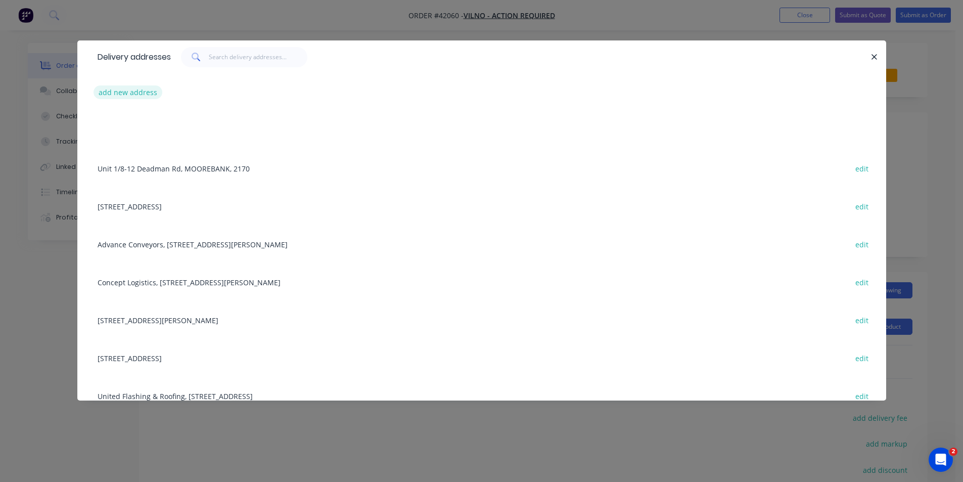
click at [133, 92] on button "add new address" at bounding box center [127, 92] width 69 height 14
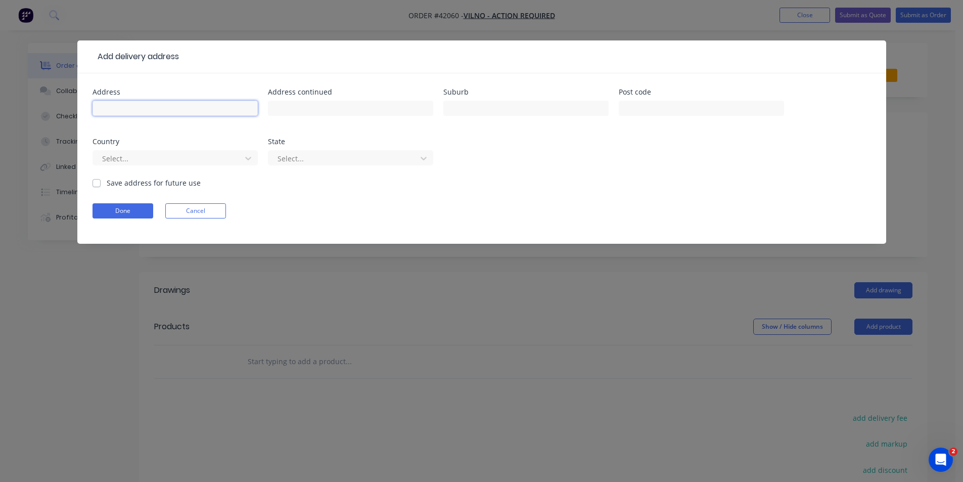
click at [124, 105] on input "text" at bounding box center [174, 108] width 165 height 15
type input "Capral Aluminium"
type input "15 Huntingwood Drive"
type input "Huntingwood"
click at [107, 183] on label "Save address for future use" at bounding box center [154, 182] width 94 height 11
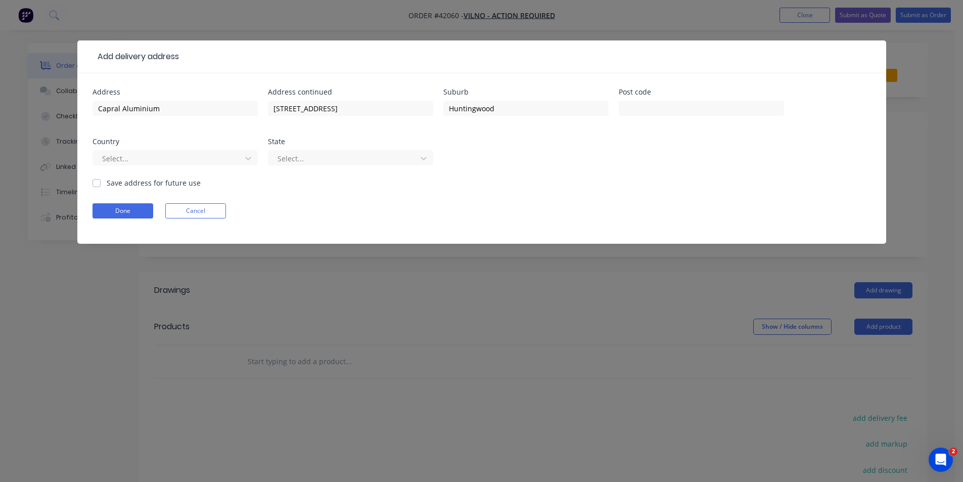
click at [99, 183] on input "Save address for future use" at bounding box center [96, 182] width 8 height 10
checkbox input "true"
click at [115, 208] on button "Done" at bounding box center [122, 210] width 61 height 15
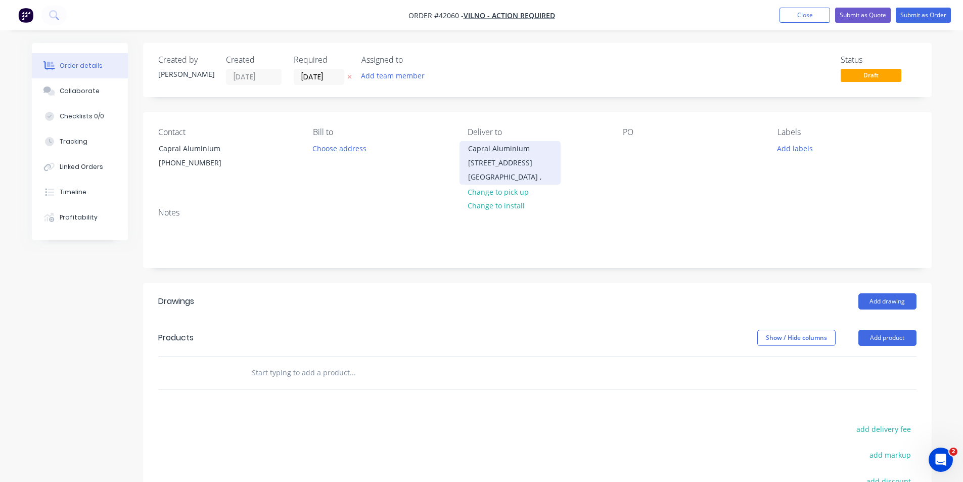
click at [510, 172] on div "Huntingwood ," at bounding box center [510, 177] width 84 height 14
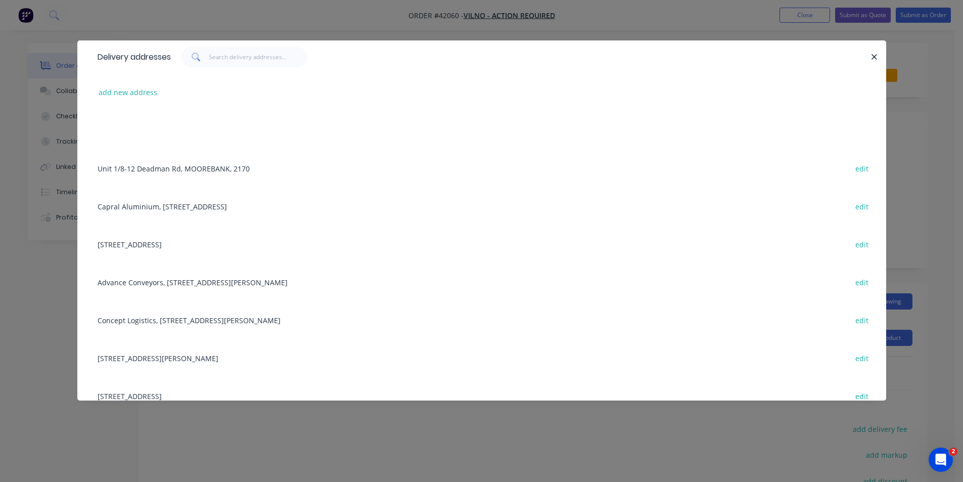
click at [158, 210] on div "Capral Aluminium, 15 Huntingwood Drive, Huntingwood edit" at bounding box center [481, 206] width 778 height 38
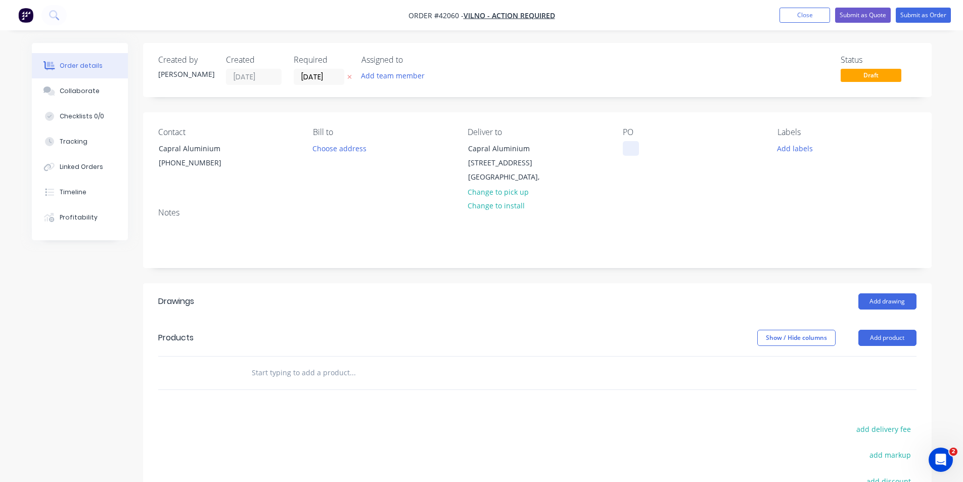
click at [628, 149] on div at bounding box center [631, 148] width 16 height 15
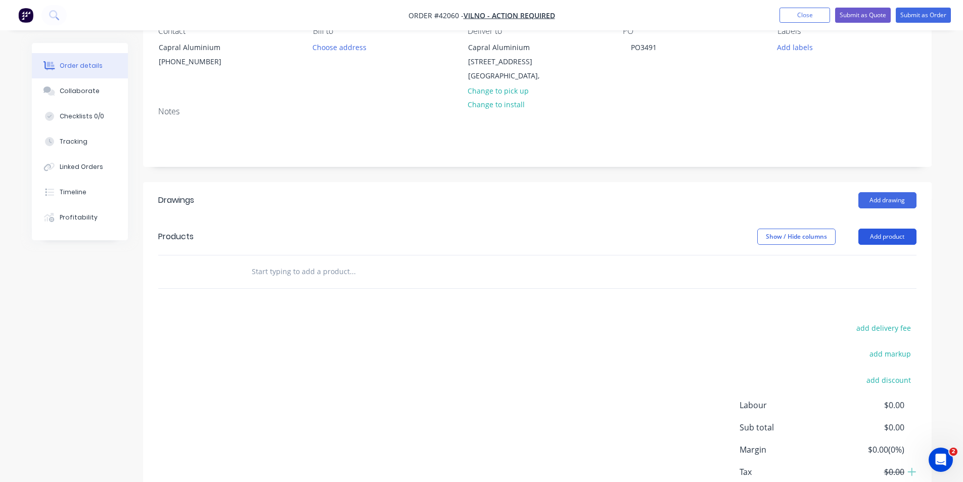
click at [876, 240] on button "Add product" at bounding box center [887, 236] width 58 height 16
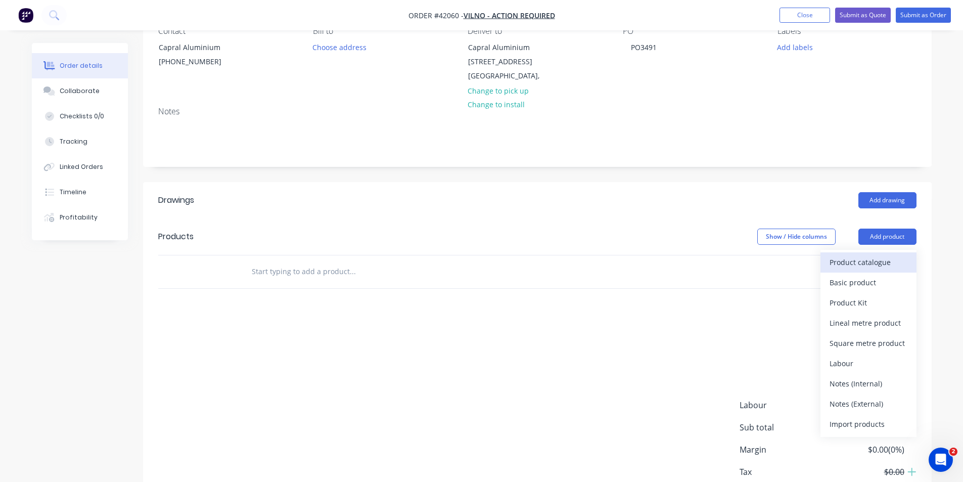
click at [873, 262] on div "Product catalogue" at bounding box center [868, 262] width 78 height 15
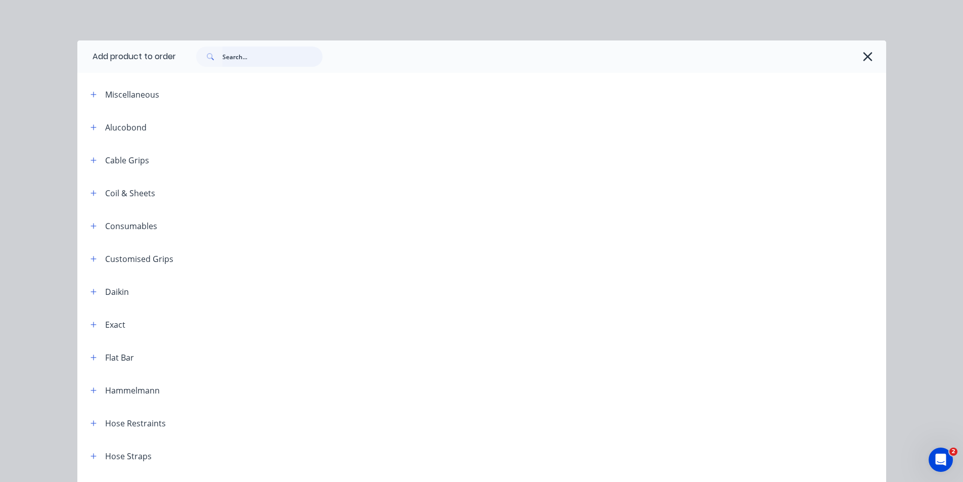
click at [263, 61] on input "text" at bounding box center [272, 56] width 100 height 20
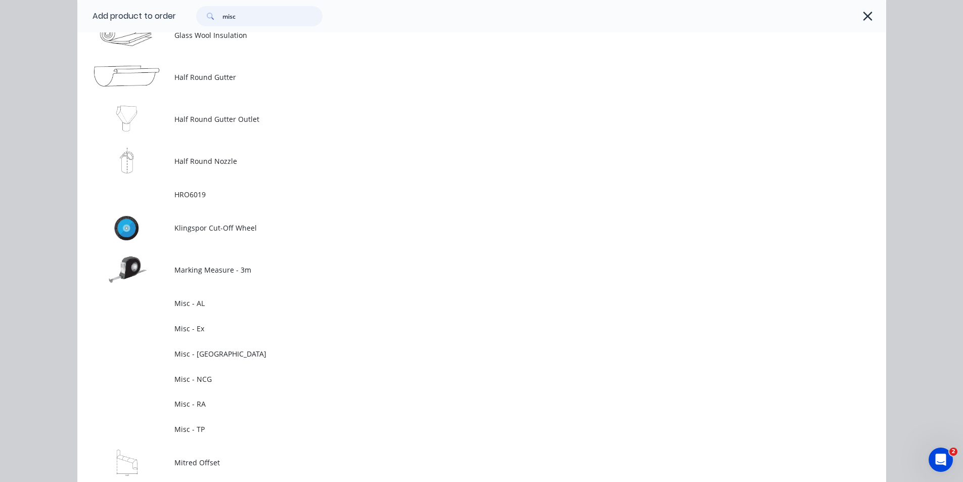
scroll to position [1061, 0]
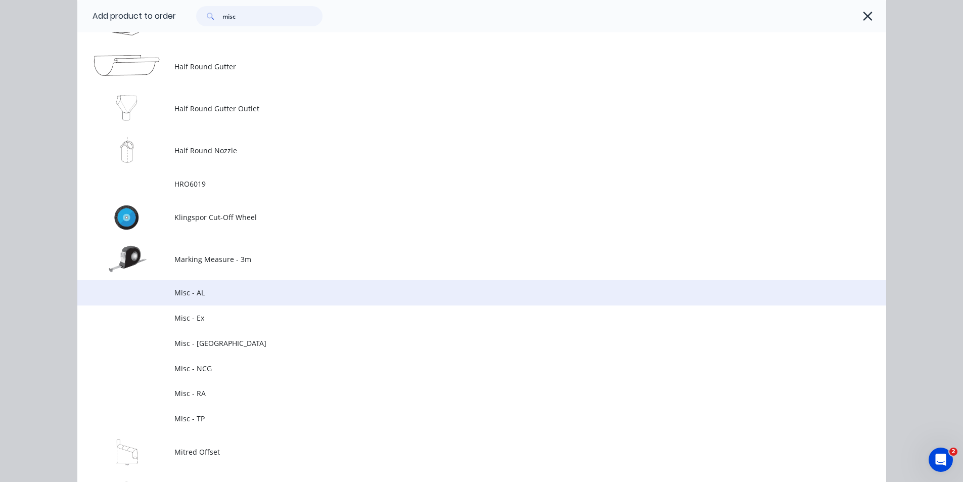
type input "misc"
click at [232, 288] on span "Misc - AL" at bounding box center [458, 292] width 569 height 11
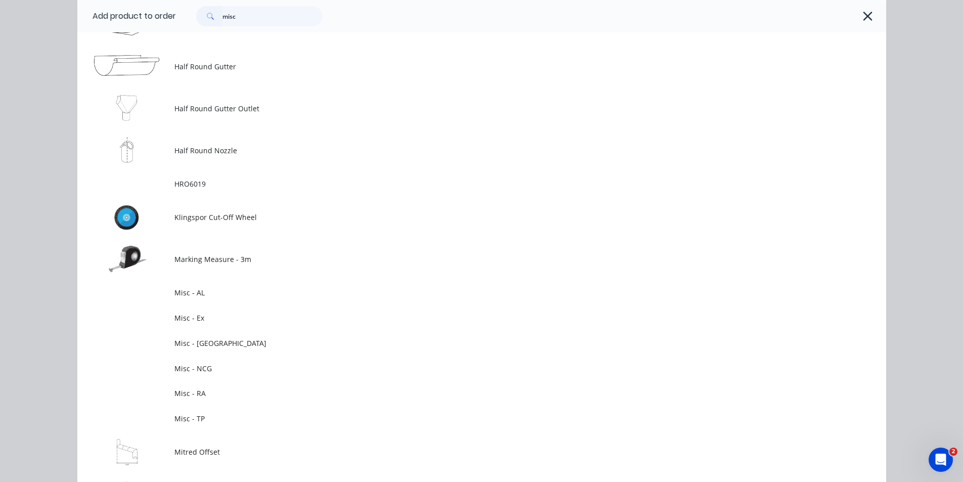
scroll to position [0, 0]
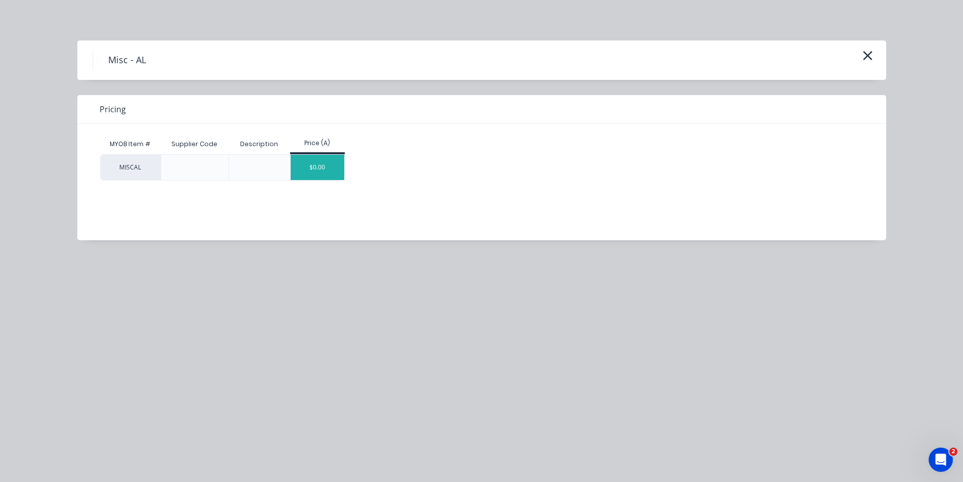
click at [313, 167] on div "$0.00" at bounding box center [318, 167] width 54 height 25
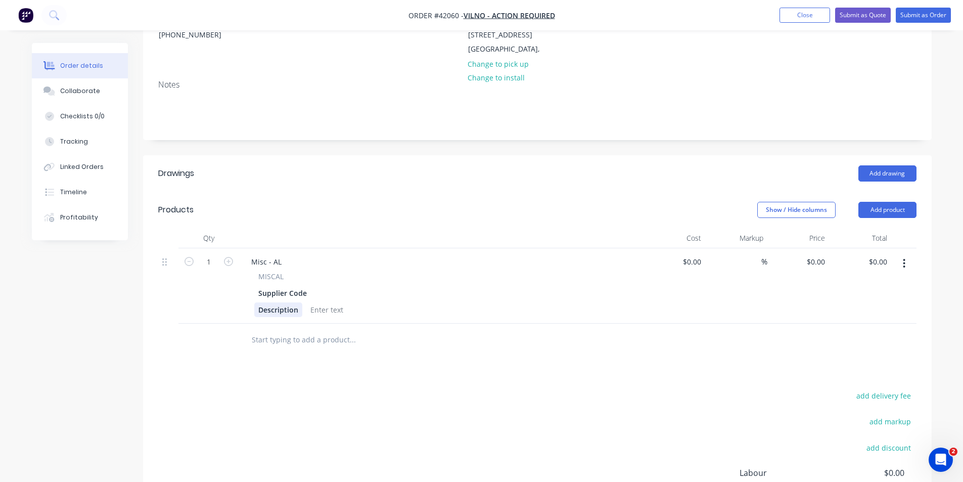
scroll to position [152, 0]
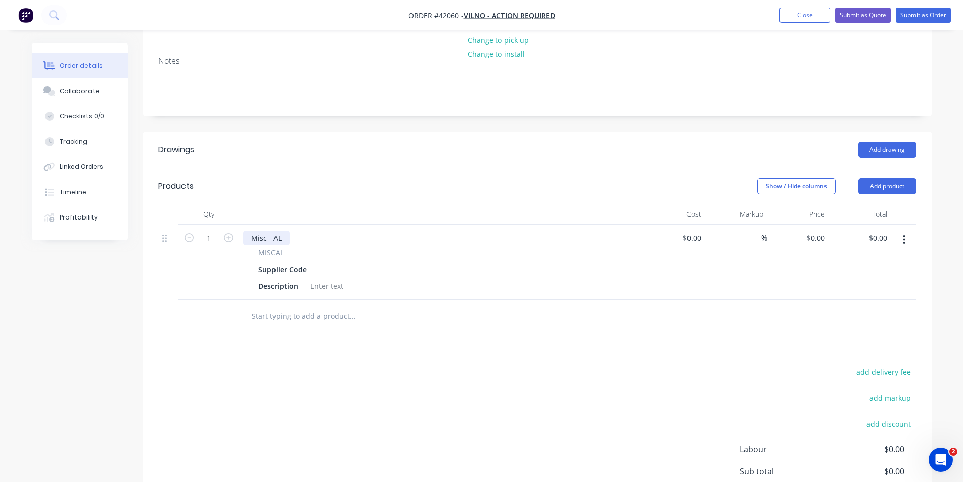
click at [263, 236] on div "Misc - AL" at bounding box center [266, 237] width 46 height 15
paste div
click at [319, 269] on div at bounding box center [322, 269] width 15 height 15
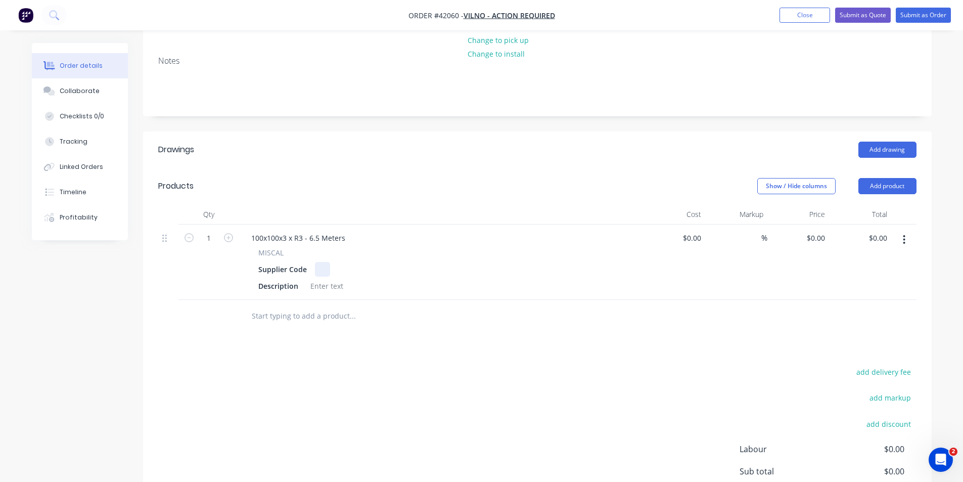
click at [319, 268] on div at bounding box center [322, 269] width 15 height 15
click at [332, 291] on div at bounding box center [326, 285] width 41 height 15
paste div
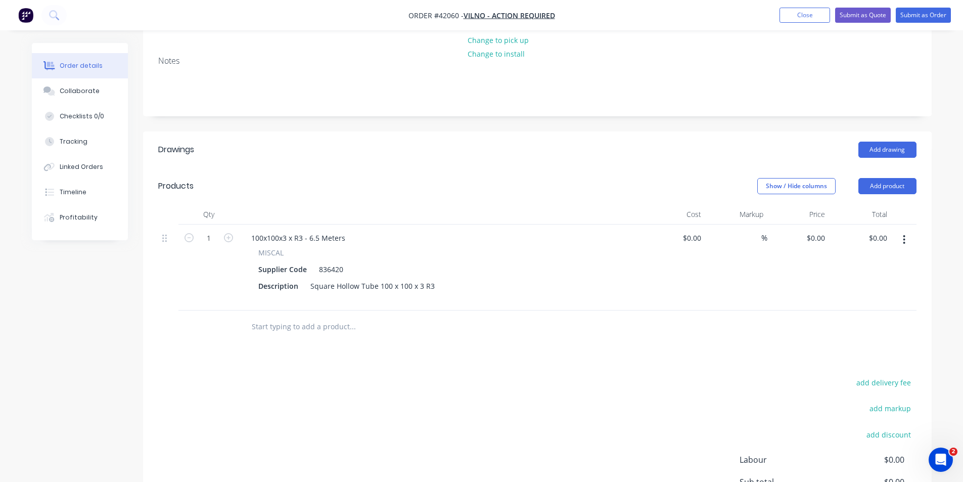
click at [437, 386] on div "add delivery fee add markup add discount Labour $0.00 Sub total $0.00 Margin $0…" at bounding box center [537, 473] width 758 height 195
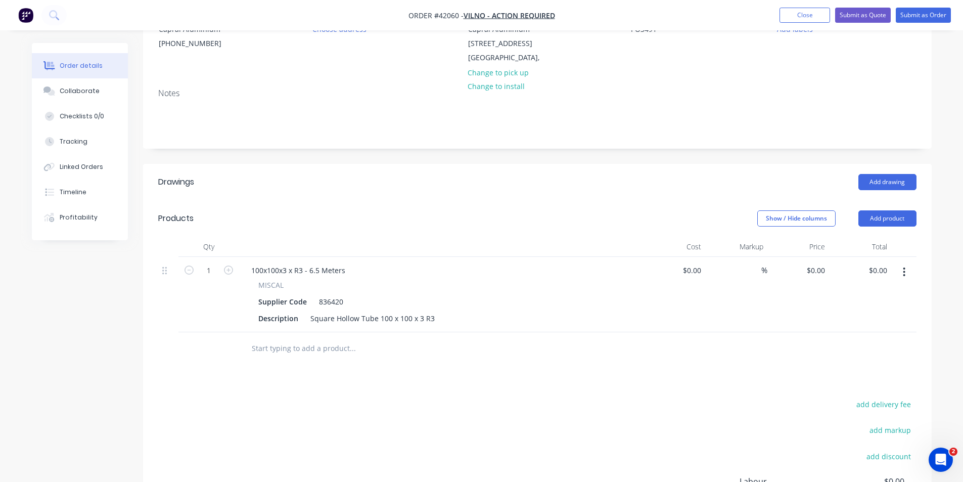
scroll to position [101, 0]
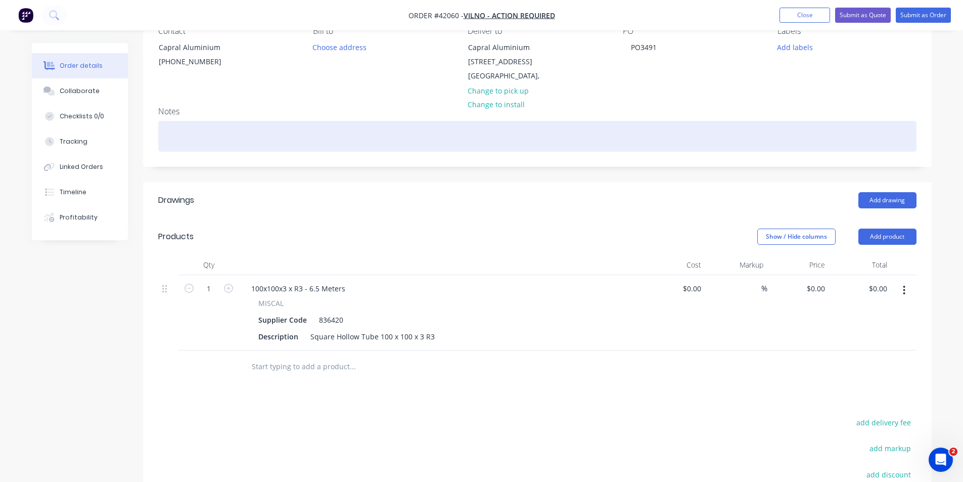
click at [219, 144] on div at bounding box center [537, 136] width 758 height 31
click at [231, 135] on div "Pick up 100x100x3 Tube and return 150x150x3 tube." at bounding box center [537, 136] width 758 height 31
click at [353, 136] on div "Pick up 100x100x3 tube and return 150x150x3 tube." at bounding box center [537, 136] width 758 height 31
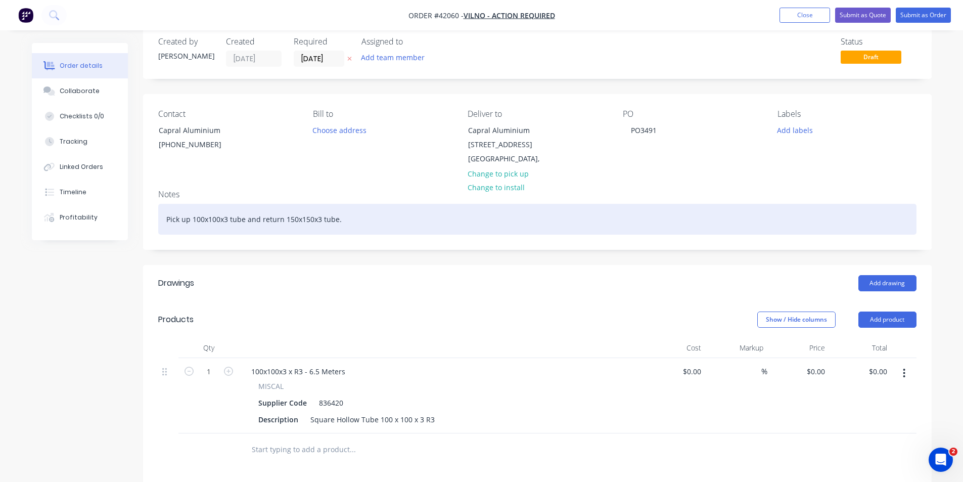
scroll to position [0, 0]
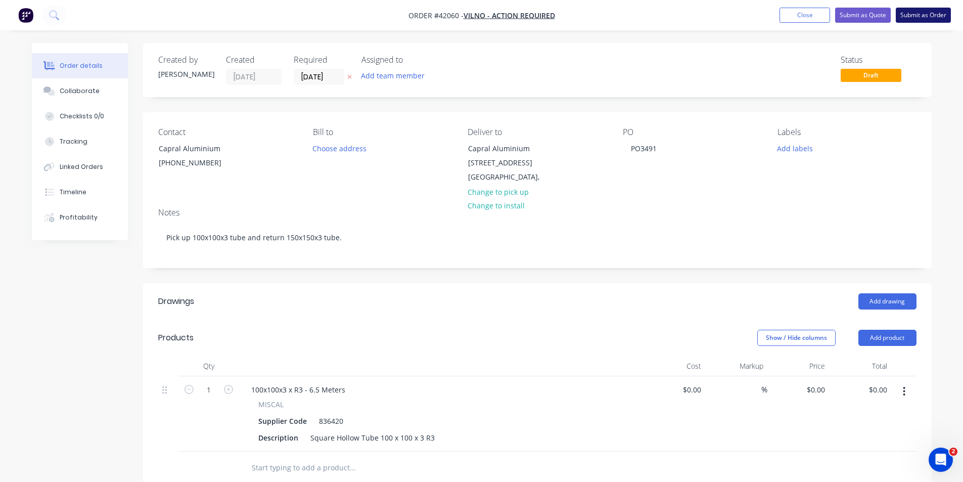
click at [927, 17] on button "Submit as Order" at bounding box center [923, 15] width 55 height 15
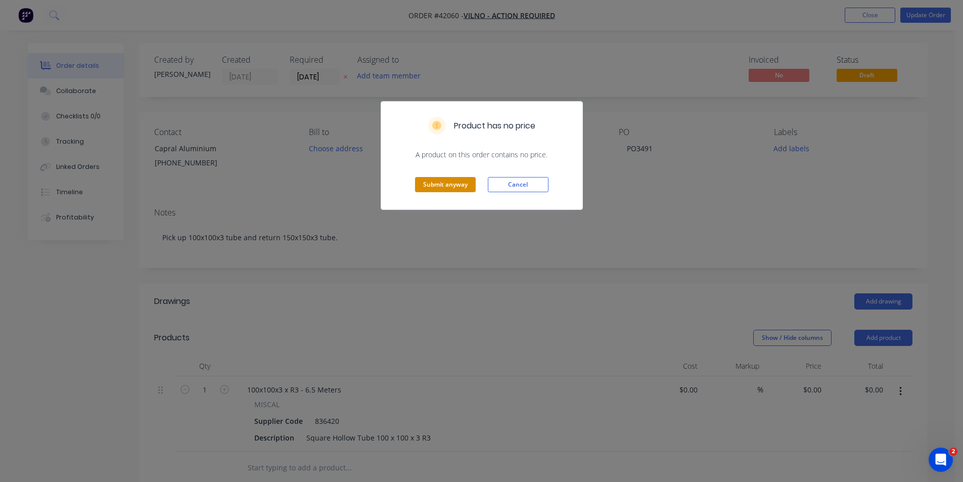
click at [445, 182] on button "Submit anyway" at bounding box center [445, 184] width 61 height 15
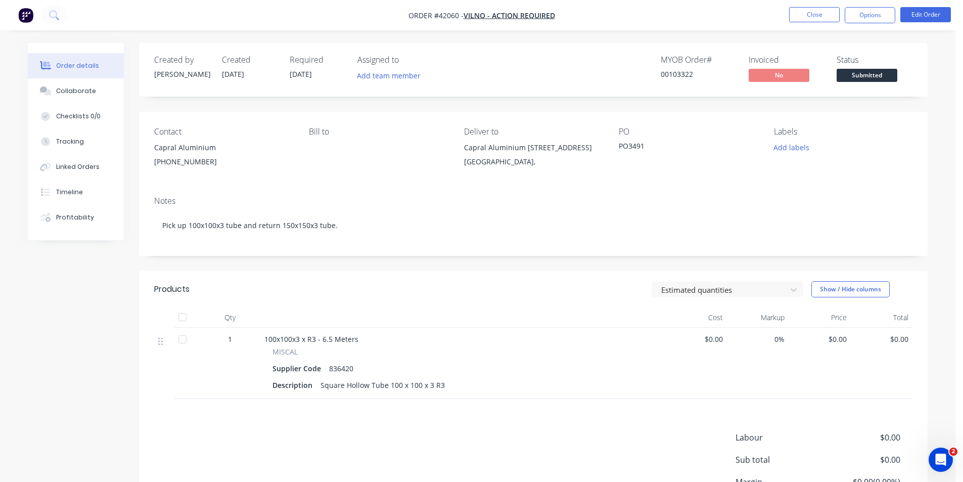
click at [451, 298] on header "Products Estimated quantities Show / Hide columns" at bounding box center [533, 289] width 788 height 36
click at [880, 22] on button "Options" at bounding box center [870, 15] width 51 height 16
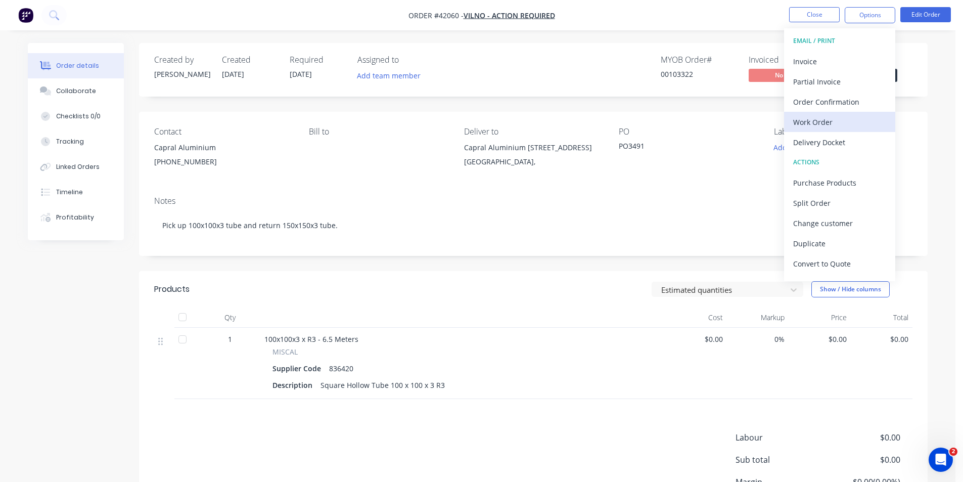
click at [841, 124] on div "Work Order" at bounding box center [839, 122] width 93 height 15
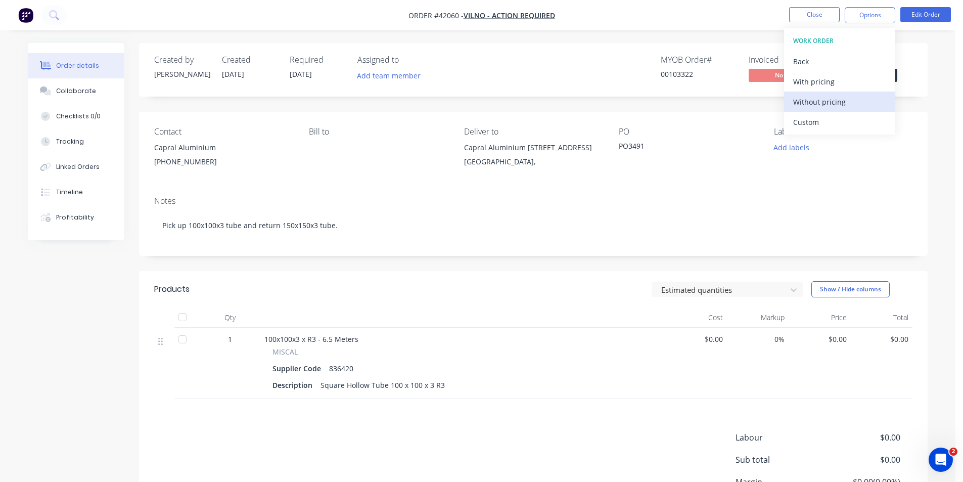
click at [845, 104] on div "Without pricing" at bounding box center [839, 102] width 93 height 15
click at [469, 290] on div "Estimated quantities Show / Hide columns" at bounding box center [613, 289] width 597 height 16
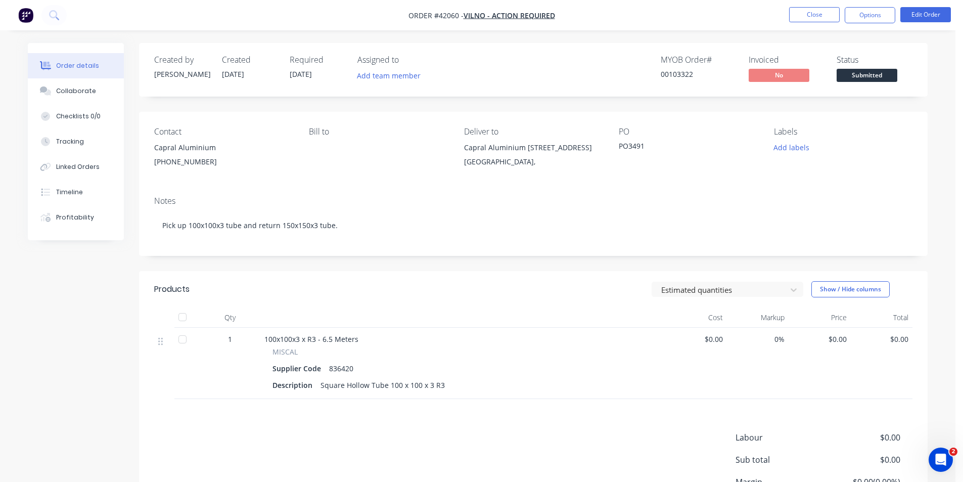
drag, startPoint x: 478, startPoint y: 300, endPoint x: 461, endPoint y: 302, distance: 16.8
click at [478, 300] on header "Products Estimated quantities Show / Hide columns" at bounding box center [533, 289] width 788 height 36
click at [396, 272] on header "Products Estimated quantities Show / Hide columns" at bounding box center [533, 289] width 788 height 36
click at [257, 271] on header "Products Estimated quantities Show / Hide columns" at bounding box center [533, 289] width 788 height 36
click at [821, 18] on button "Close" at bounding box center [814, 14] width 51 height 15
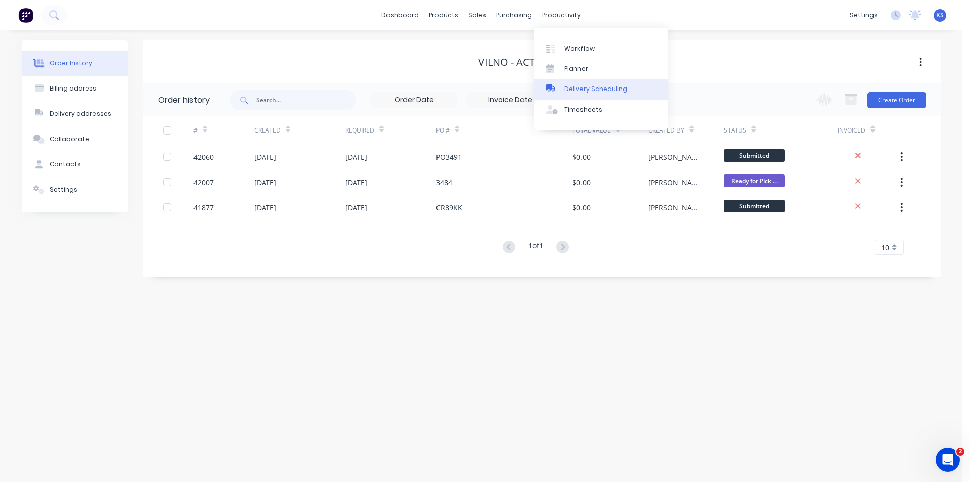
click at [600, 90] on div "Delivery Scheduling" at bounding box center [596, 88] width 63 height 9
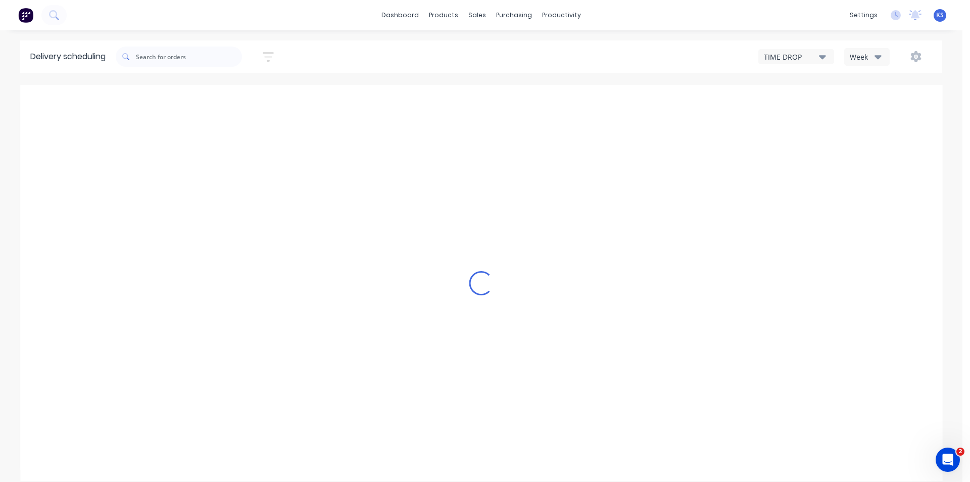
click at [859, 62] on button "Week" at bounding box center [867, 57] width 45 height 18
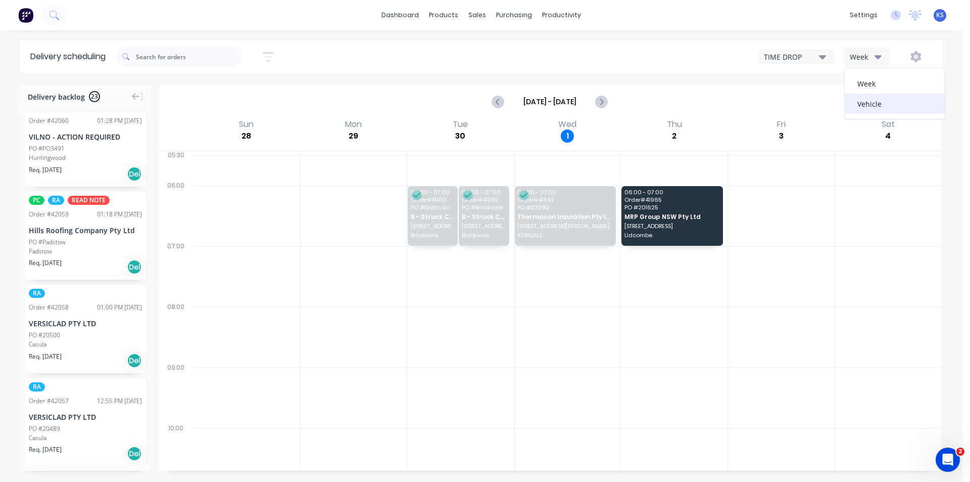
click at [874, 105] on div "Vehicle" at bounding box center [895, 103] width 100 height 20
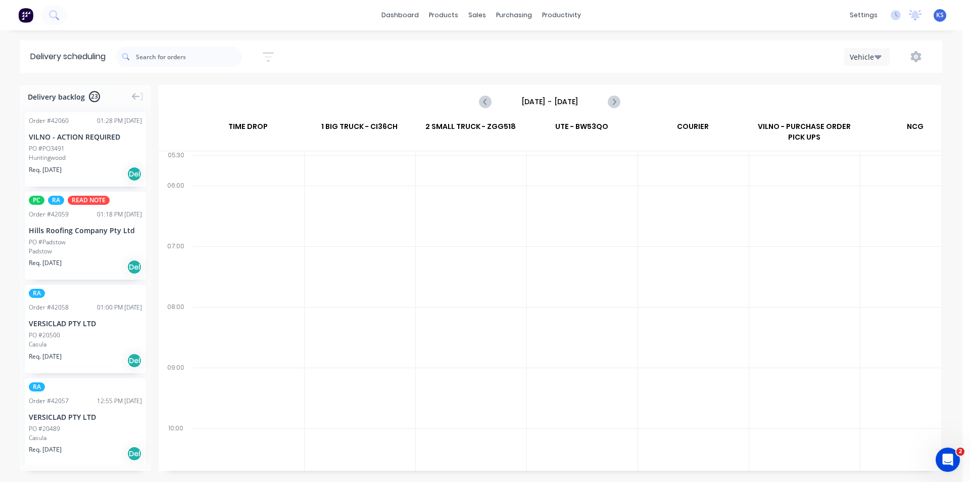
scroll to position [0, 1]
click at [555, 99] on input "Sunday - 28/09/25" at bounding box center [550, 101] width 100 height 15
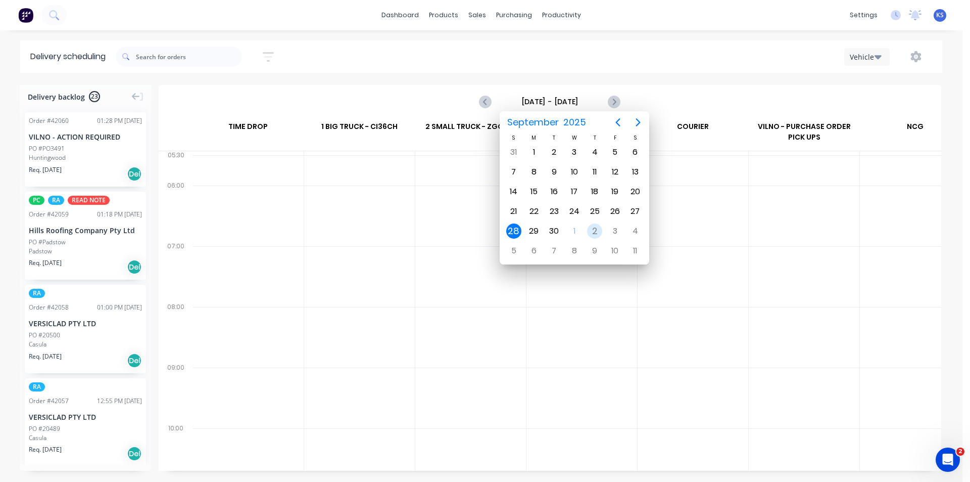
click at [593, 229] on div "2" at bounding box center [594, 230] width 15 height 15
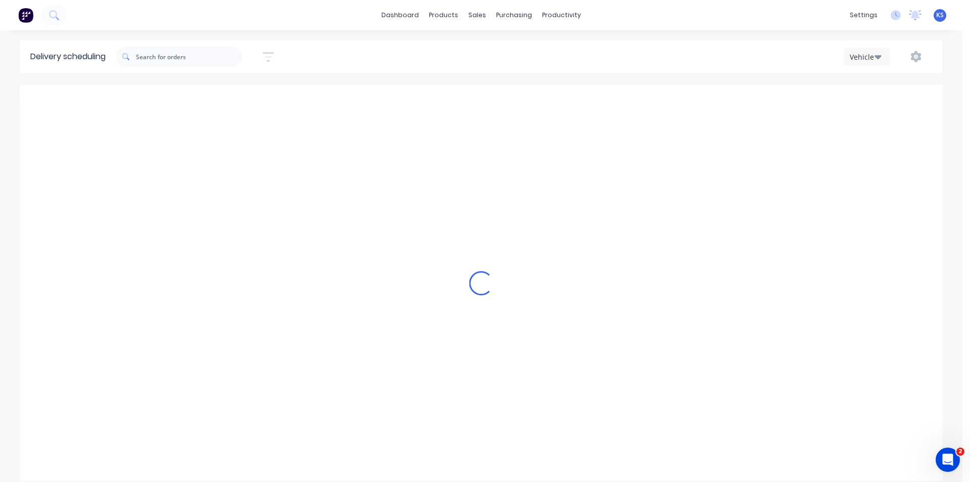
type input "Thursday - 02/10/25"
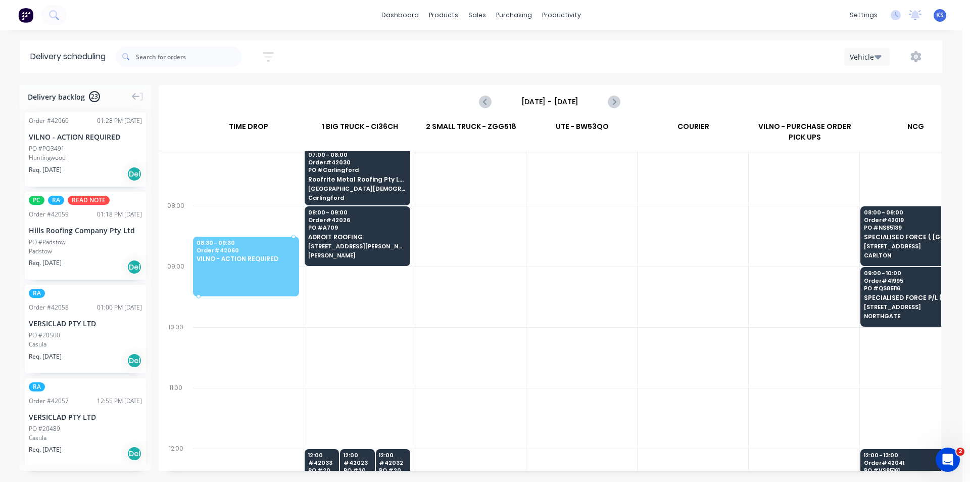
scroll to position [101, 0]
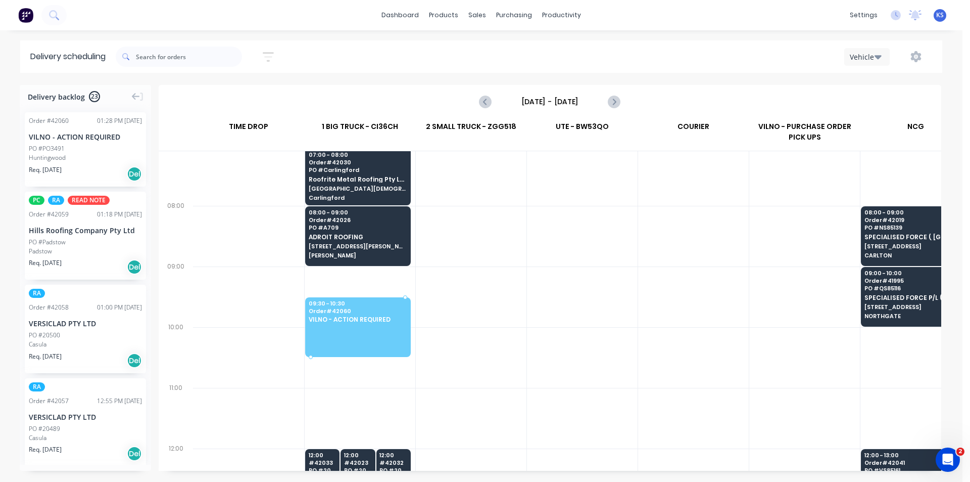
drag, startPoint x: 46, startPoint y: 146, endPoint x: 346, endPoint y: 300, distance: 337.7
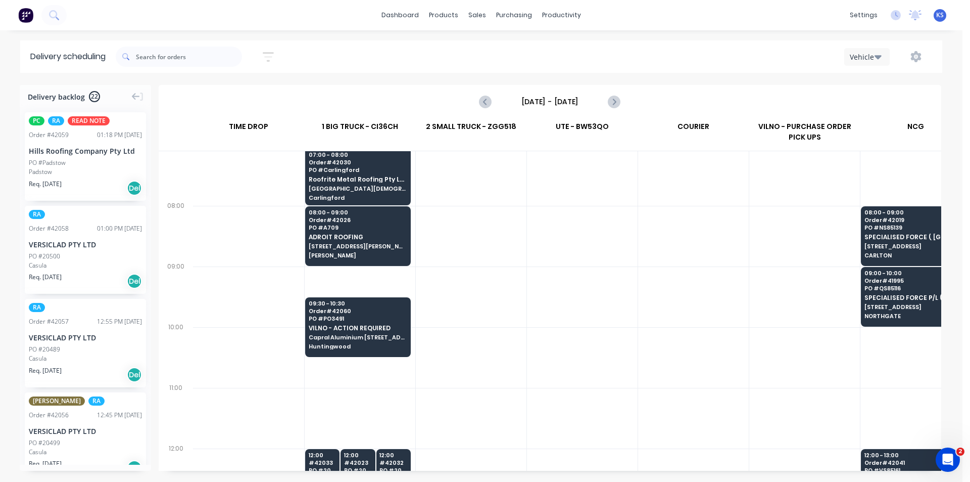
click at [545, 45] on div "Sort by Most recent Created date Required date Order number Customer name Most …" at bounding box center [529, 56] width 827 height 28
click at [610, 41] on div "Sort by Most recent Created date Required date Order number Customer name Most …" at bounding box center [529, 56] width 827 height 32
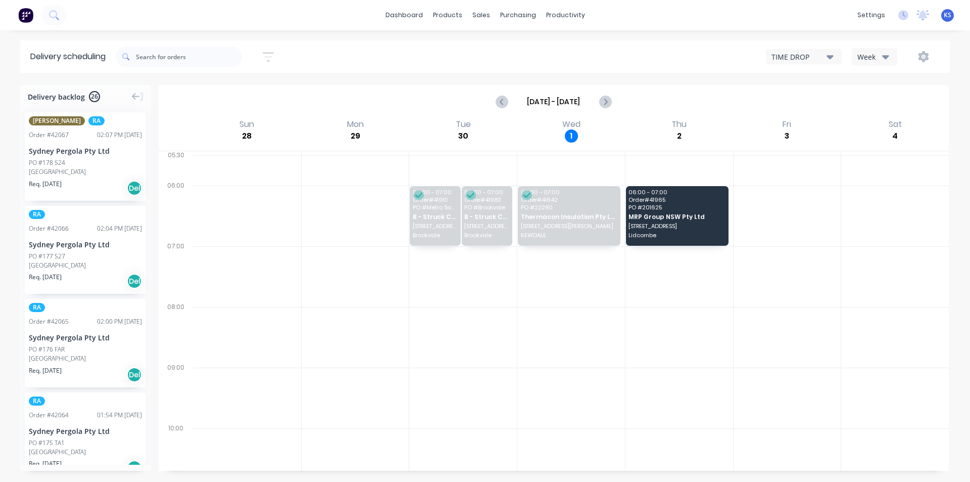
click at [456, 55] on div "Sort by Most recent Created date Required date Order number Customer name Most …" at bounding box center [533, 56] width 834 height 28
click at [581, 64] on div "TIME DROP Week" at bounding box center [731, 57] width 417 height 18
click at [631, 56] on div "TIME DROP Week" at bounding box center [731, 57] width 417 height 18
click at [584, 77] on div "Delivery scheduling Sort by Most recent Created date Required date Order number…" at bounding box center [485, 260] width 970 height 441
click at [584, 68] on div "Sort by Most recent Created date Required date Order number Customer name Most …" at bounding box center [533, 56] width 834 height 28
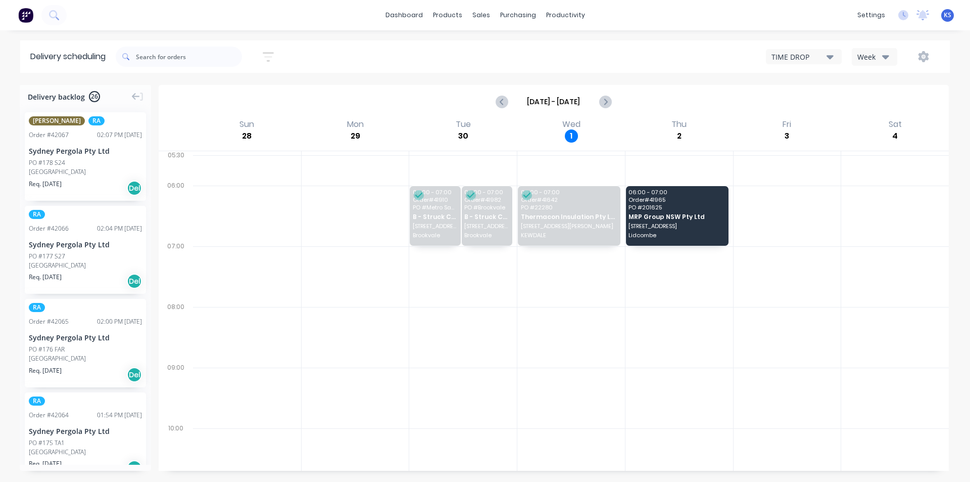
click at [713, 4] on div "dashboard products sales purchasing productivity dashboard products Product Cat…" at bounding box center [485, 15] width 970 height 30
click at [665, 46] on div "Sort by Most recent Created date Required date Order number Customer name Most …" at bounding box center [533, 56] width 834 height 28
click at [684, 13] on div "dashboard products sales purchasing productivity dashboard products Product Cat…" at bounding box center [485, 15] width 970 height 30
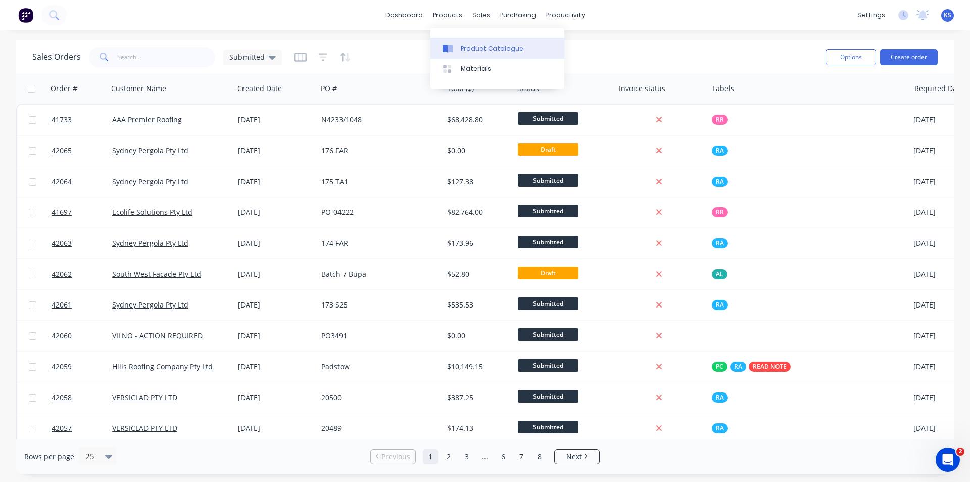
click at [490, 45] on div "Product Catalogue" at bounding box center [492, 48] width 63 height 9
